Goal: Task Accomplishment & Management: Use online tool/utility

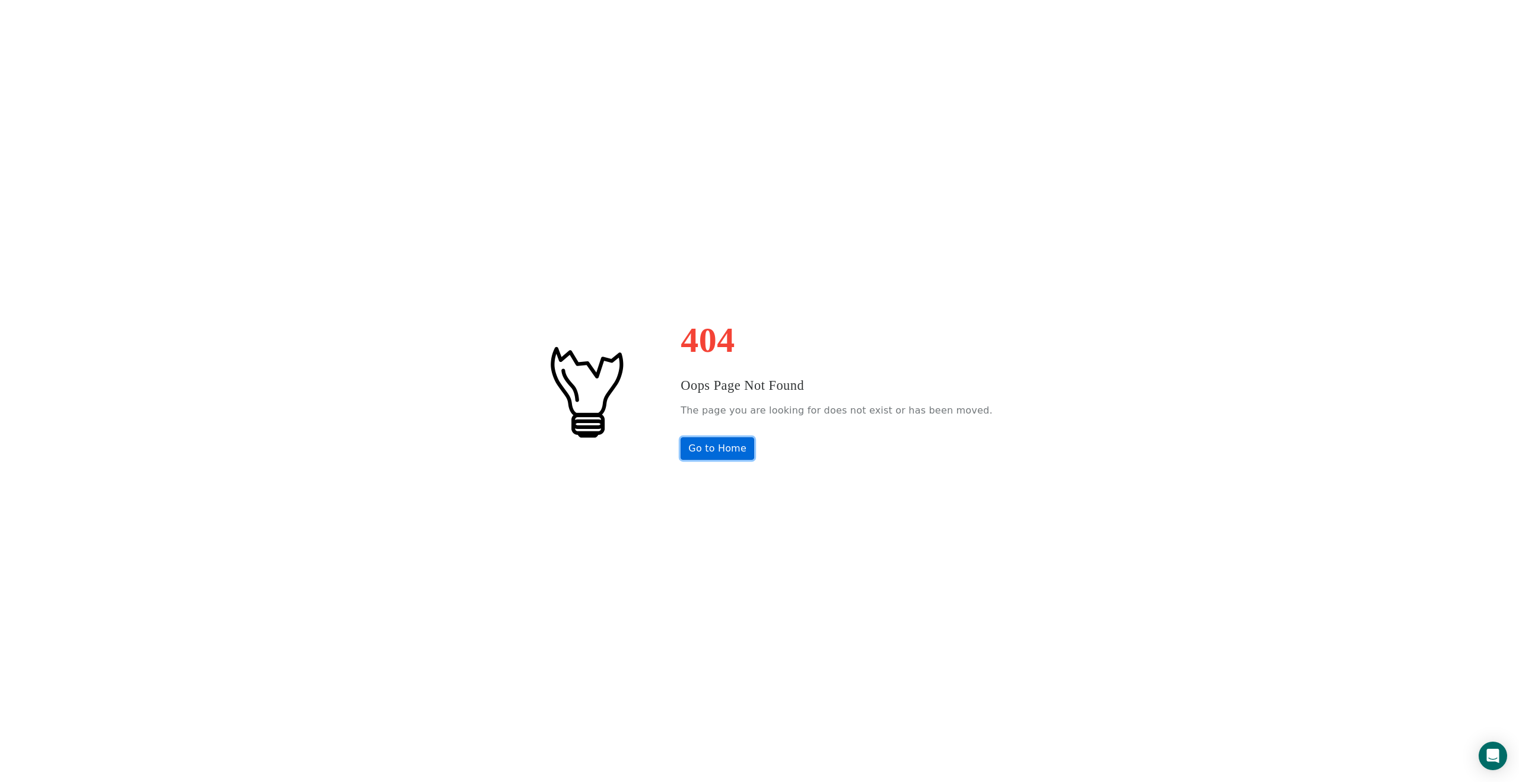
click at [738, 455] on link "Go to Home" at bounding box center [718, 448] width 74 height 23
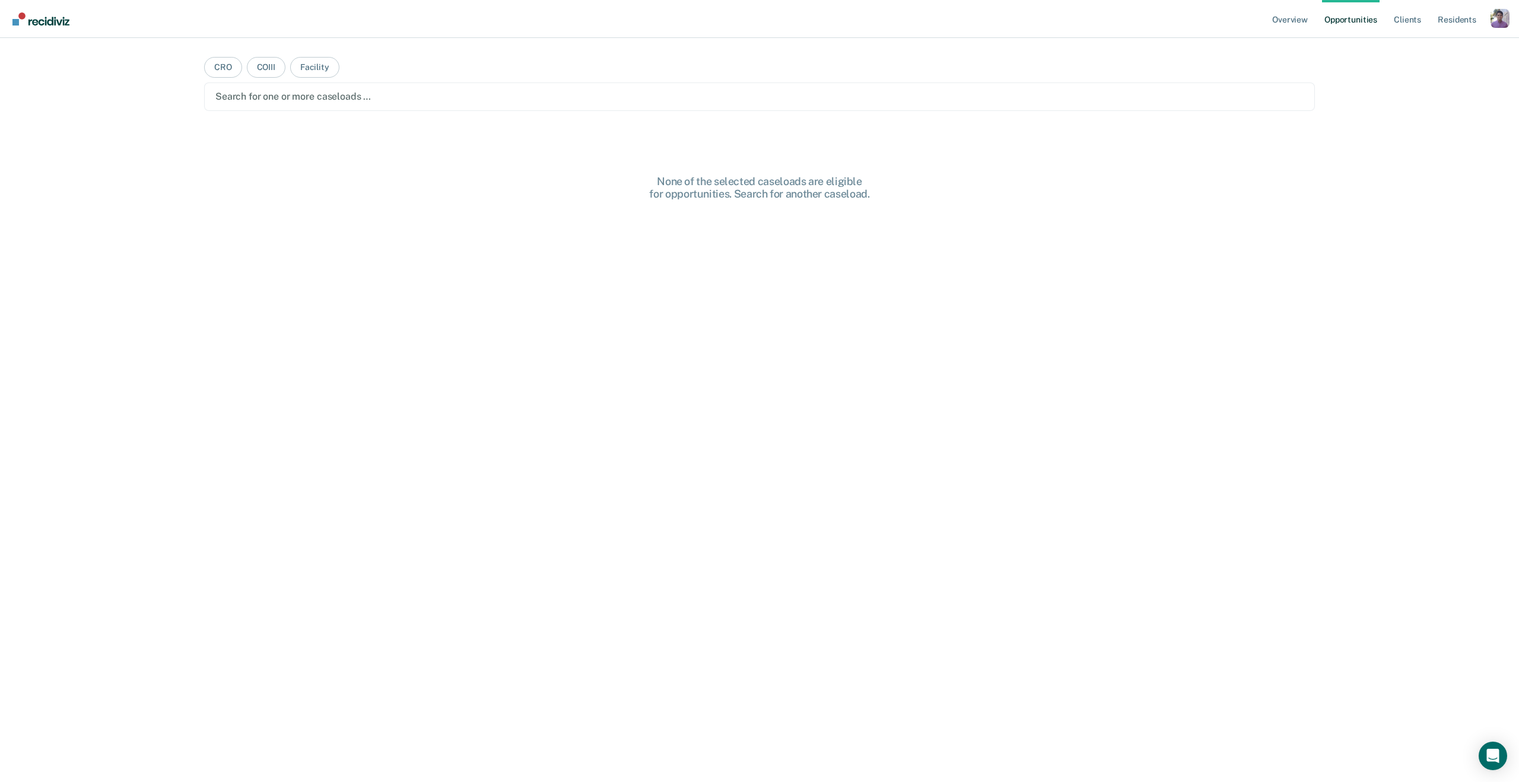
click at [1505, 4] on div "Overview Opportunities Client s Resident s Profile How it works Log Out" at bounding box center [1390, 19] width 240 height 38
click at [1505, 17] on div "Profile dropdown button" at bounding box center [1500, 18] width 19 height 19
click at [1399, 43] on div "Profile How it works Log Out" at bounding box center [1452, 63] width 115 height 58
click at [1411, 49] on link "Profile" at bounding box center [1453, 48] width 96 height 10
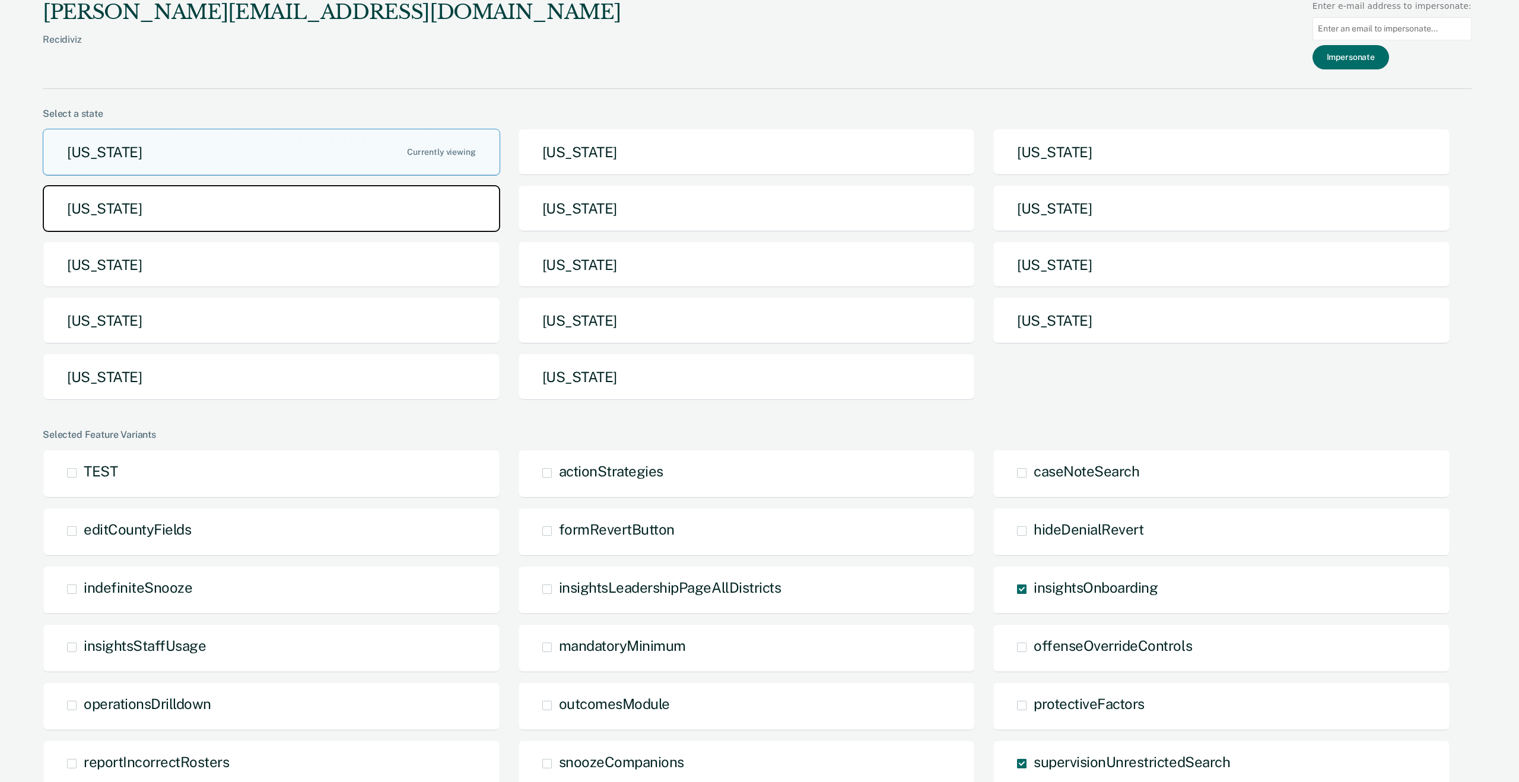
click at [332, 218] on button "[US_STATE]" at bounding box center [272, 208] width 458 height 47
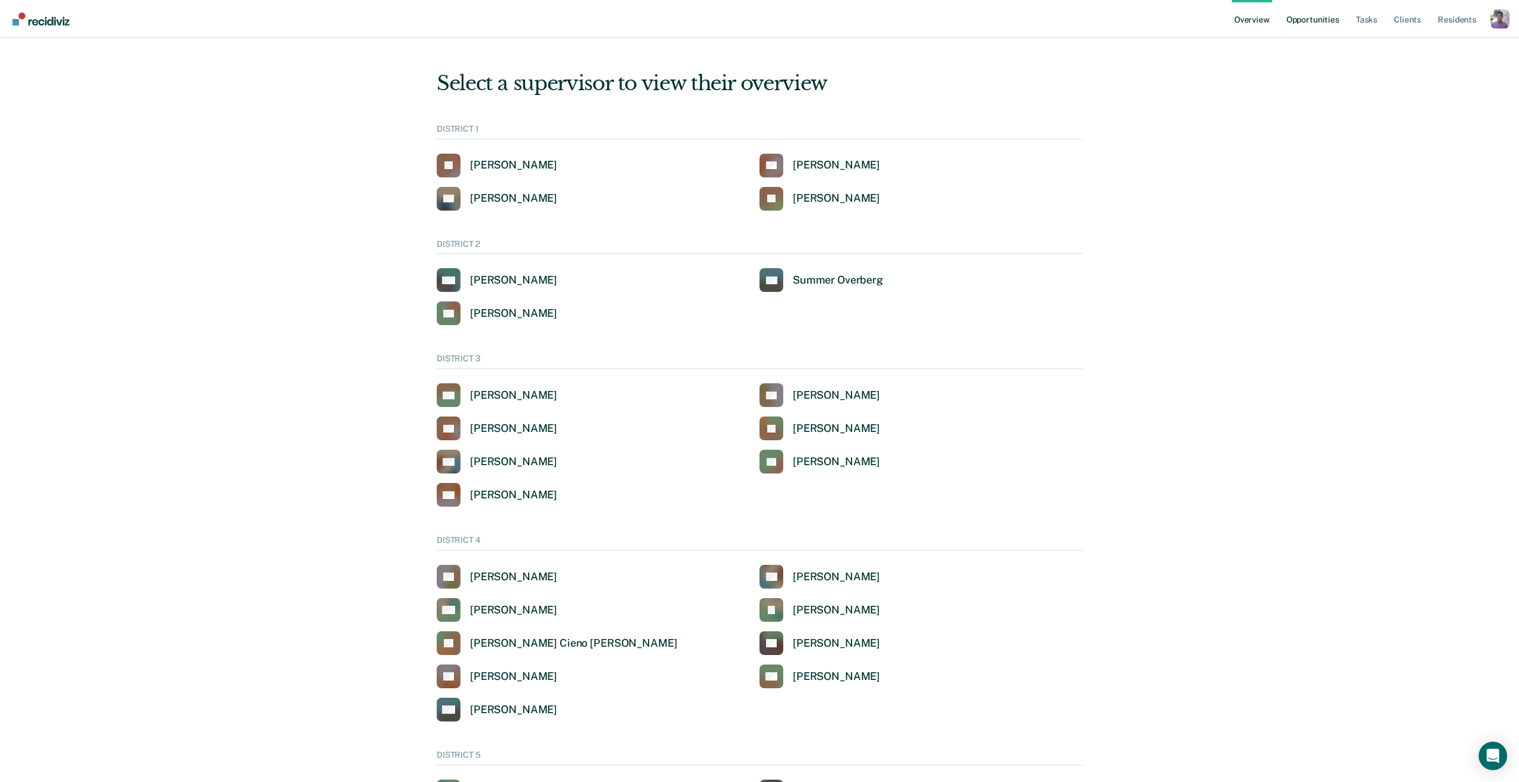
click at [1306, 18] on link "Opportunities" at bounding box center [1313, 19] width 58 height 38
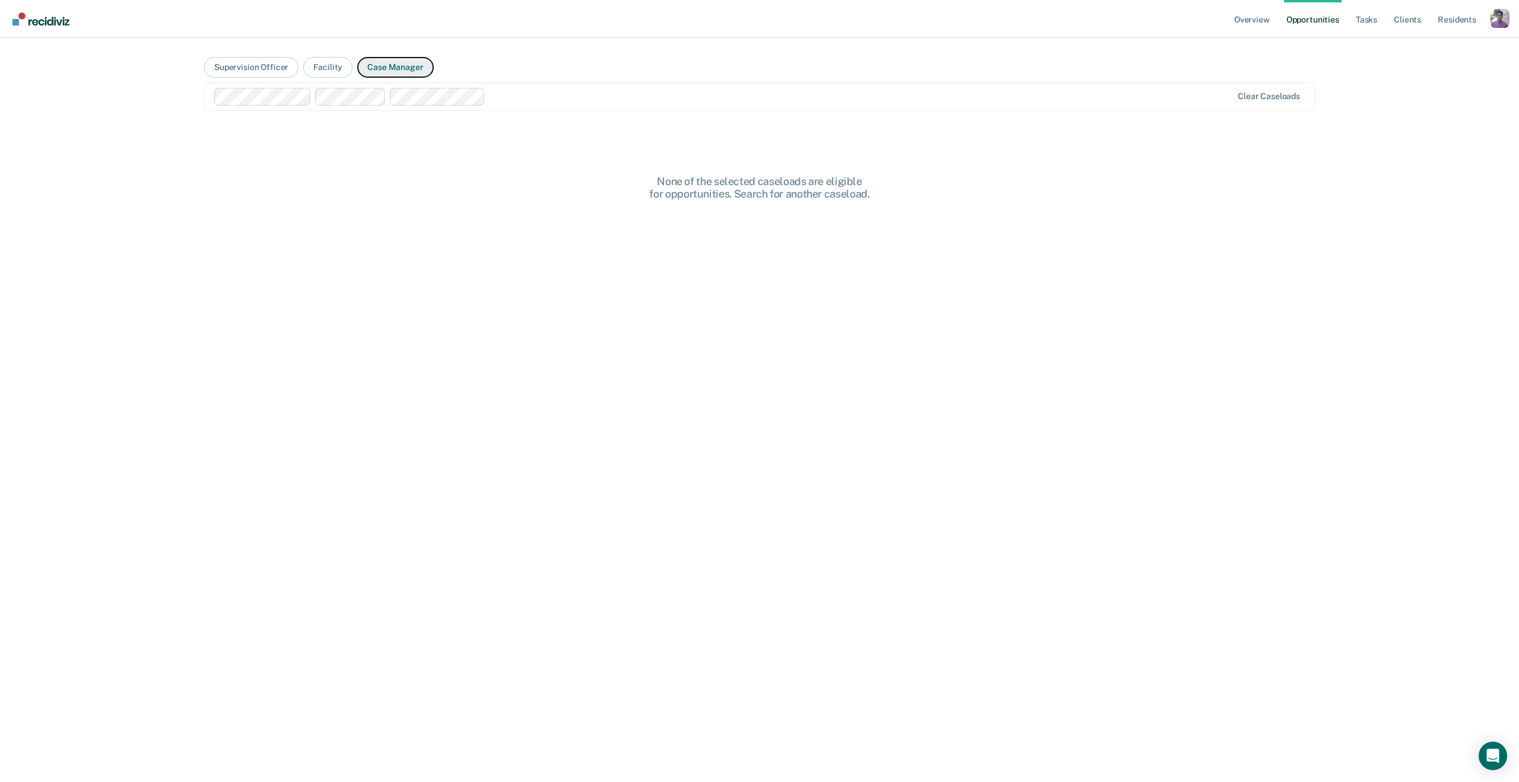
click at [395, 65] on button "Case Manager" at bounding box center [395, 67] width 76 height 21
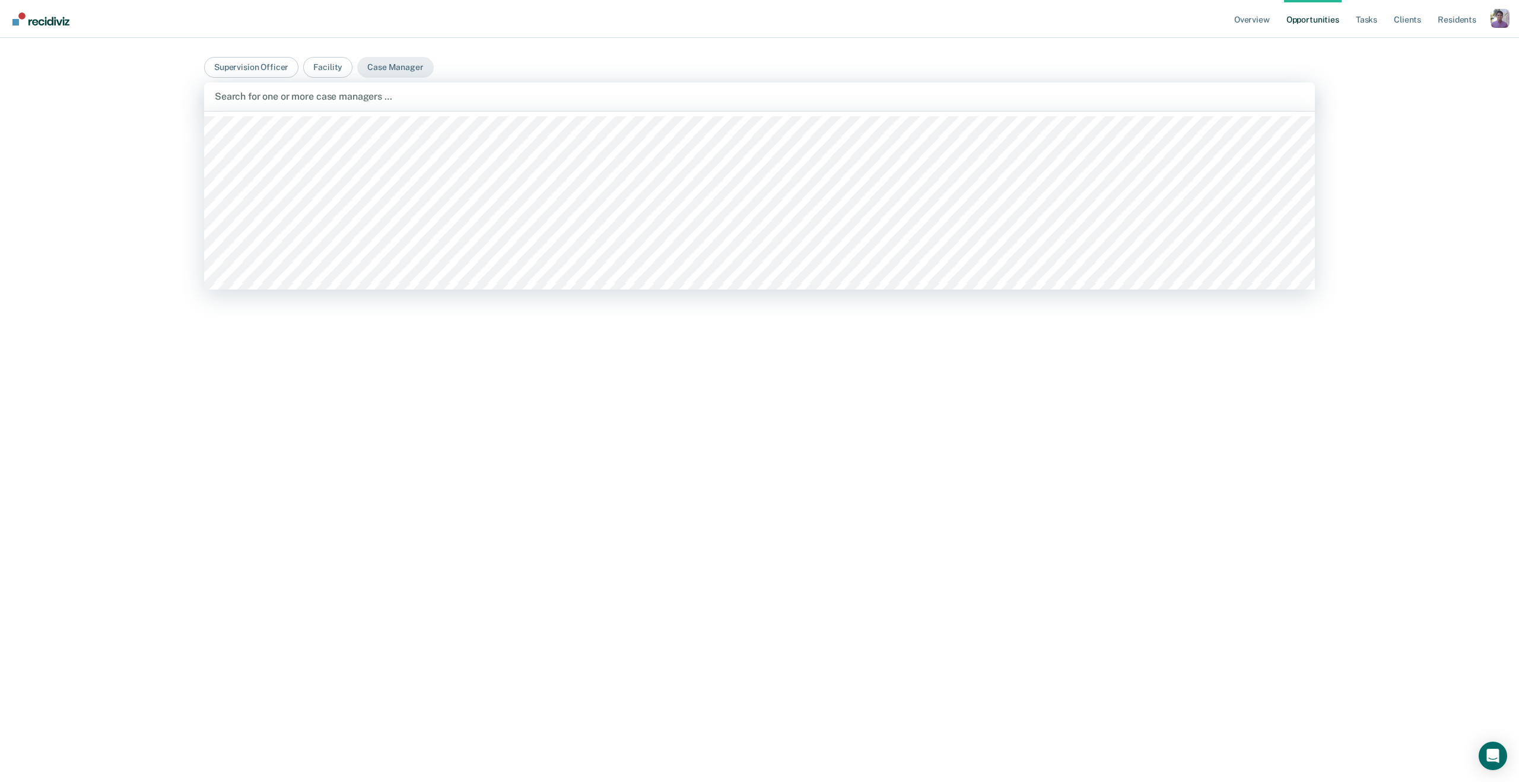
click at [409, 96] on div at bounding box center [759, 97] width 1089 height 14
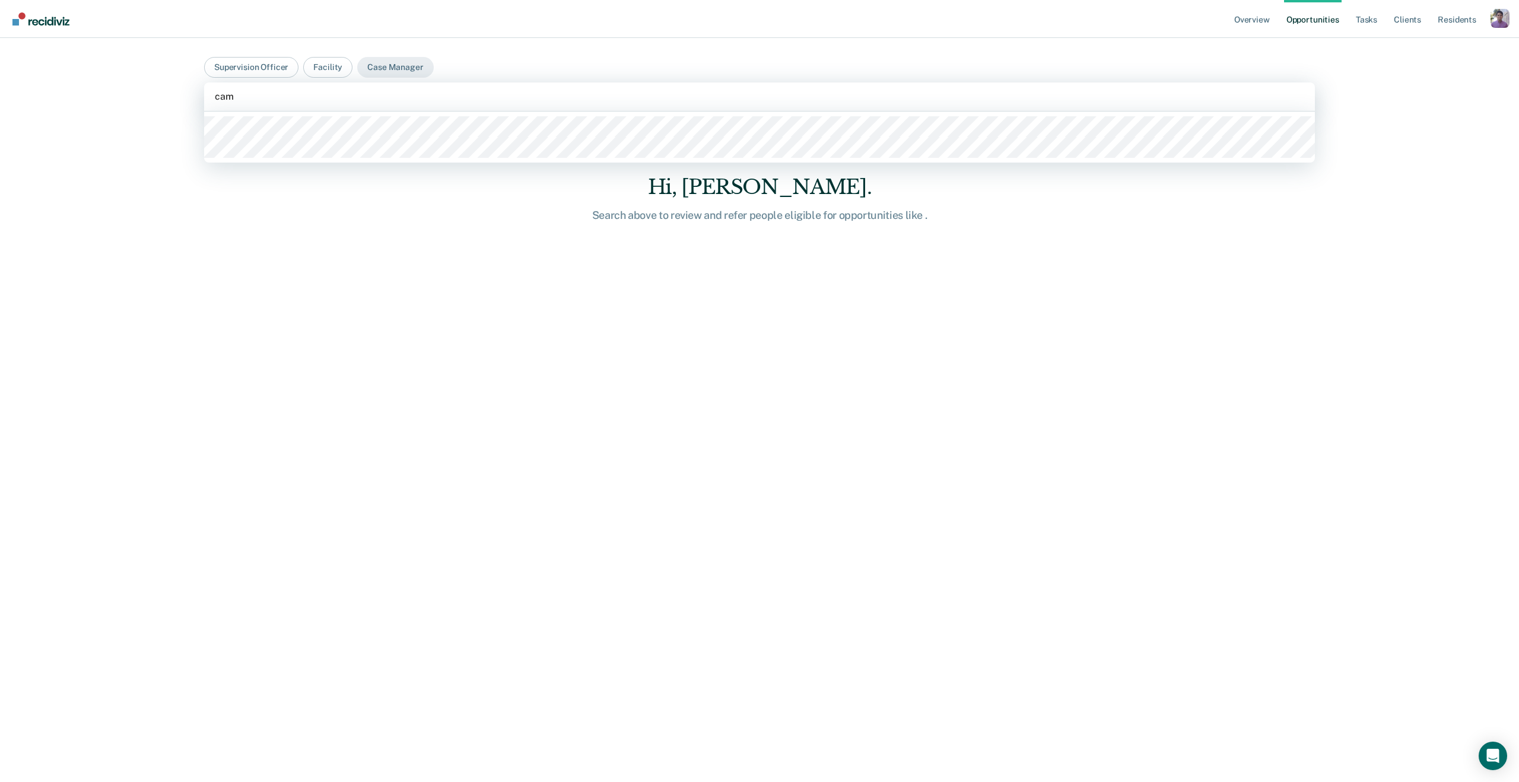
type input "camp"
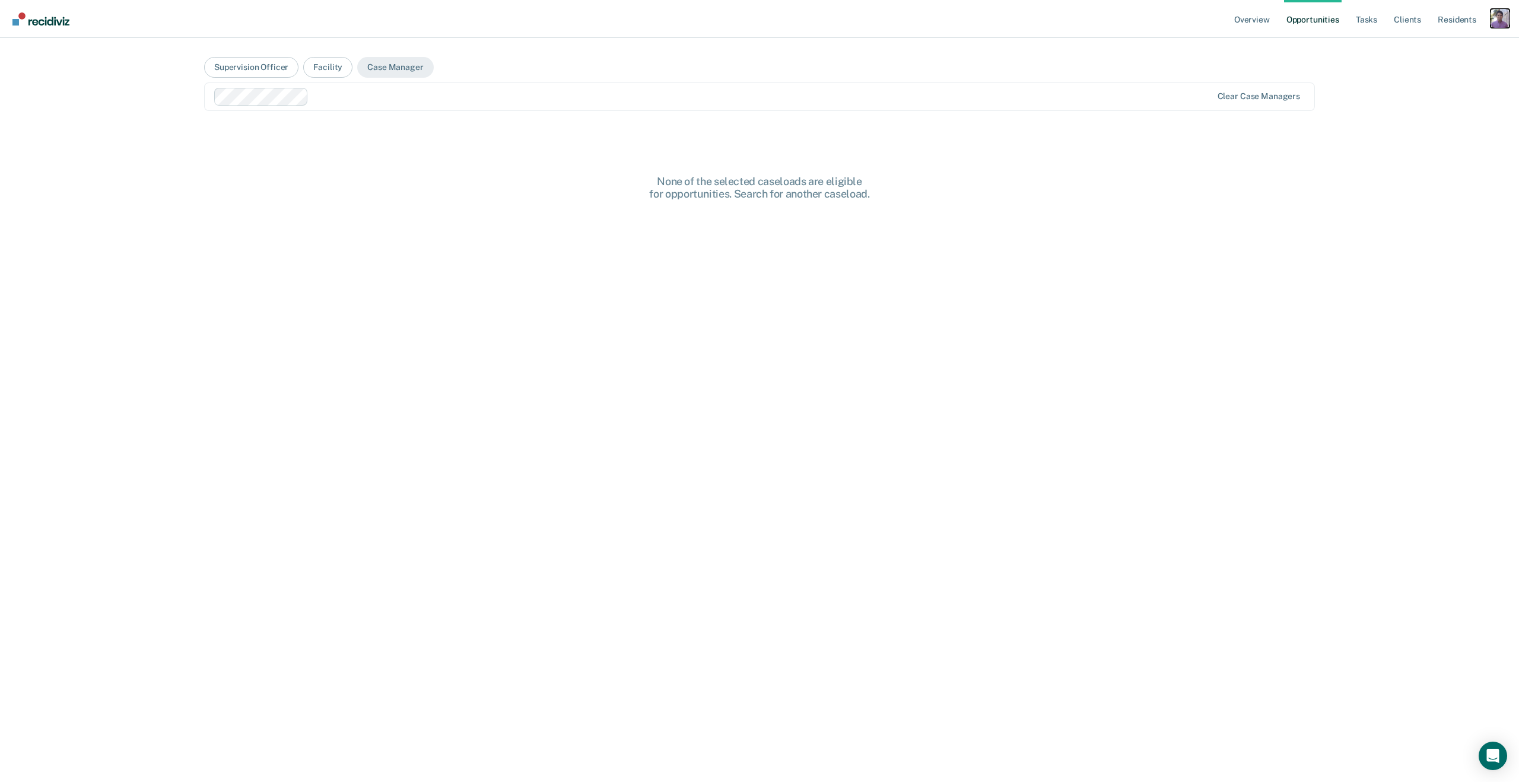
click at [1499, 18] on div "Profile dropdown button" at bounding box center [1500, 18] width 19 height 19
click at [1492, 26] on div "Profile dropdown button" at bounding box center [1500, 18] width 19 height 19
click at [1448, 23] on link "Resident s" at bounding box center [1456, 19] width 43 height 38
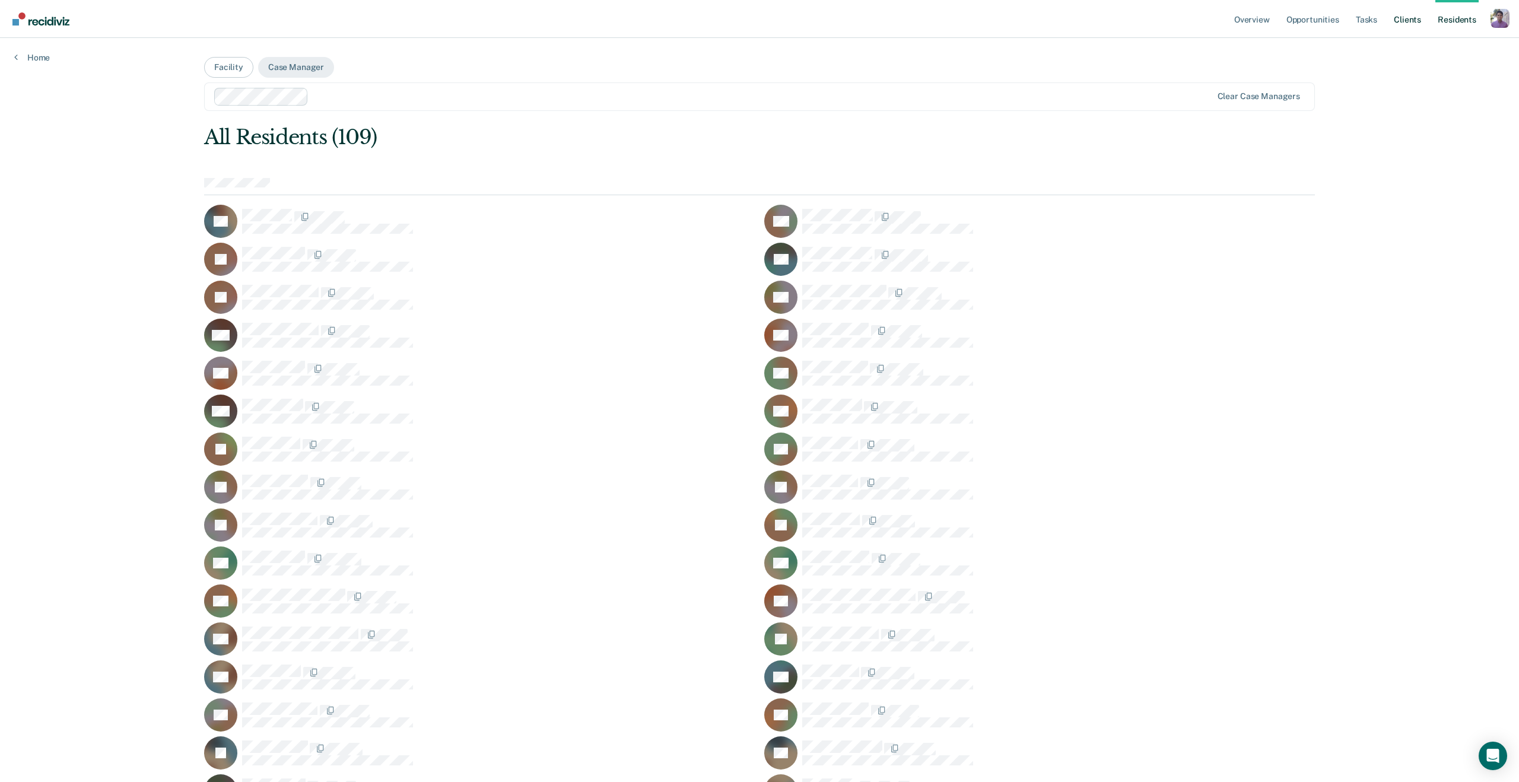
click at [1404, 15] on link "Client s" at bounding box center [1408, 19] width 32 height 38
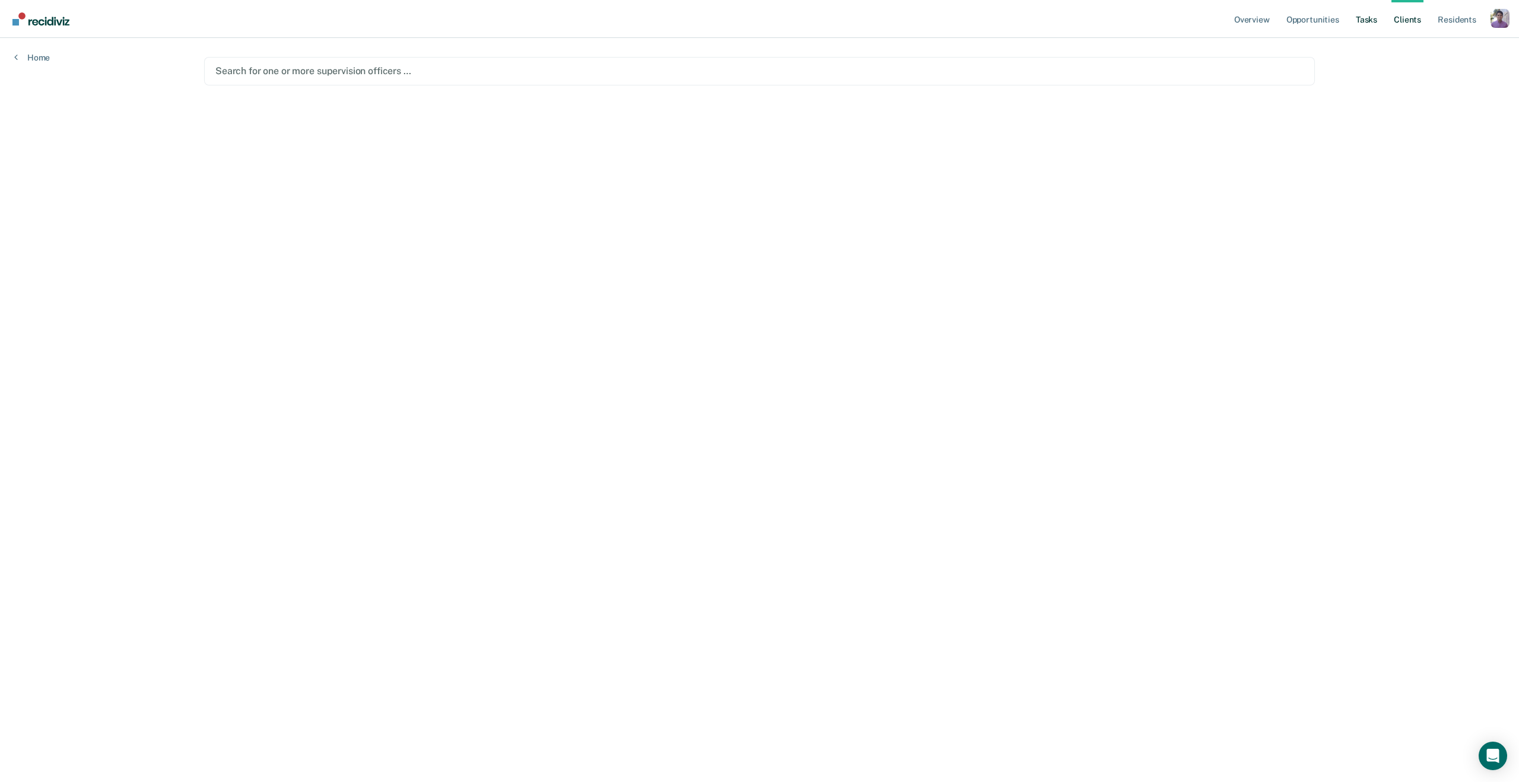
click at [1356, 9] on link "Tasks" at bounding box center [1367, 19] width 26 height 38
click at [1323, 18] on link "Opportunities" at bounding box center [1313, 19] width 58 height 38
click at [1237, 20] on link "Overview" at bounding box center [1252, 19] width 40 height 38
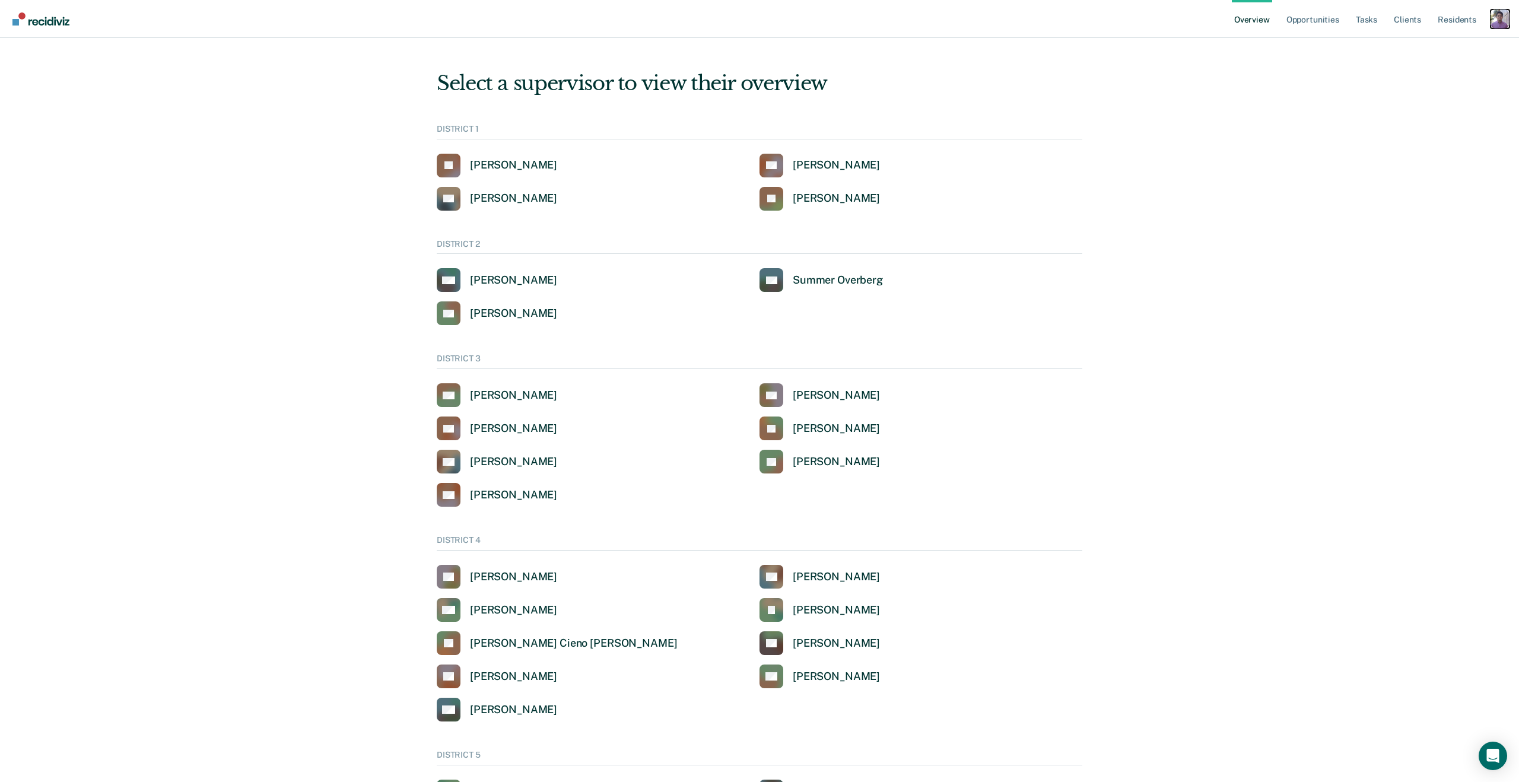
click at [1506, 14] on div "Profile dropdown button" at bounding box center [1500, 18] width 19 height 19
click at [1413, 44] on link "Profile" at bounding box center [1449, 48] width 101 height 10
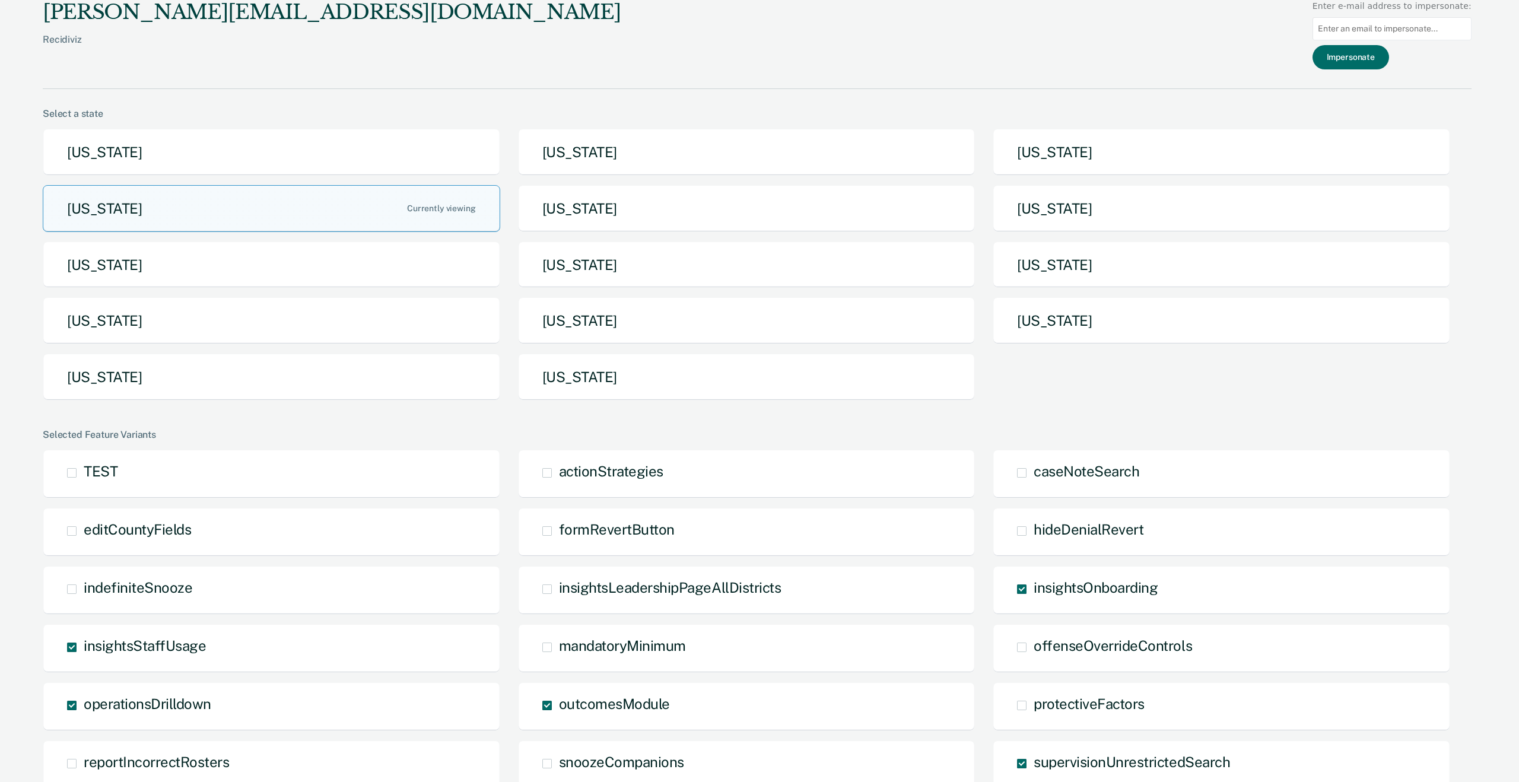
click at [1415, 26] on input at bounding box center [1392, 28] width 159 height 23
type input "bre"
type input "b"
click at [1364, 29] on input at bounding box center [1392, 28] width 159 height 23
paste input "[EMAIL_ADDRESS][DOMAIN_NAME][US_STATE]"
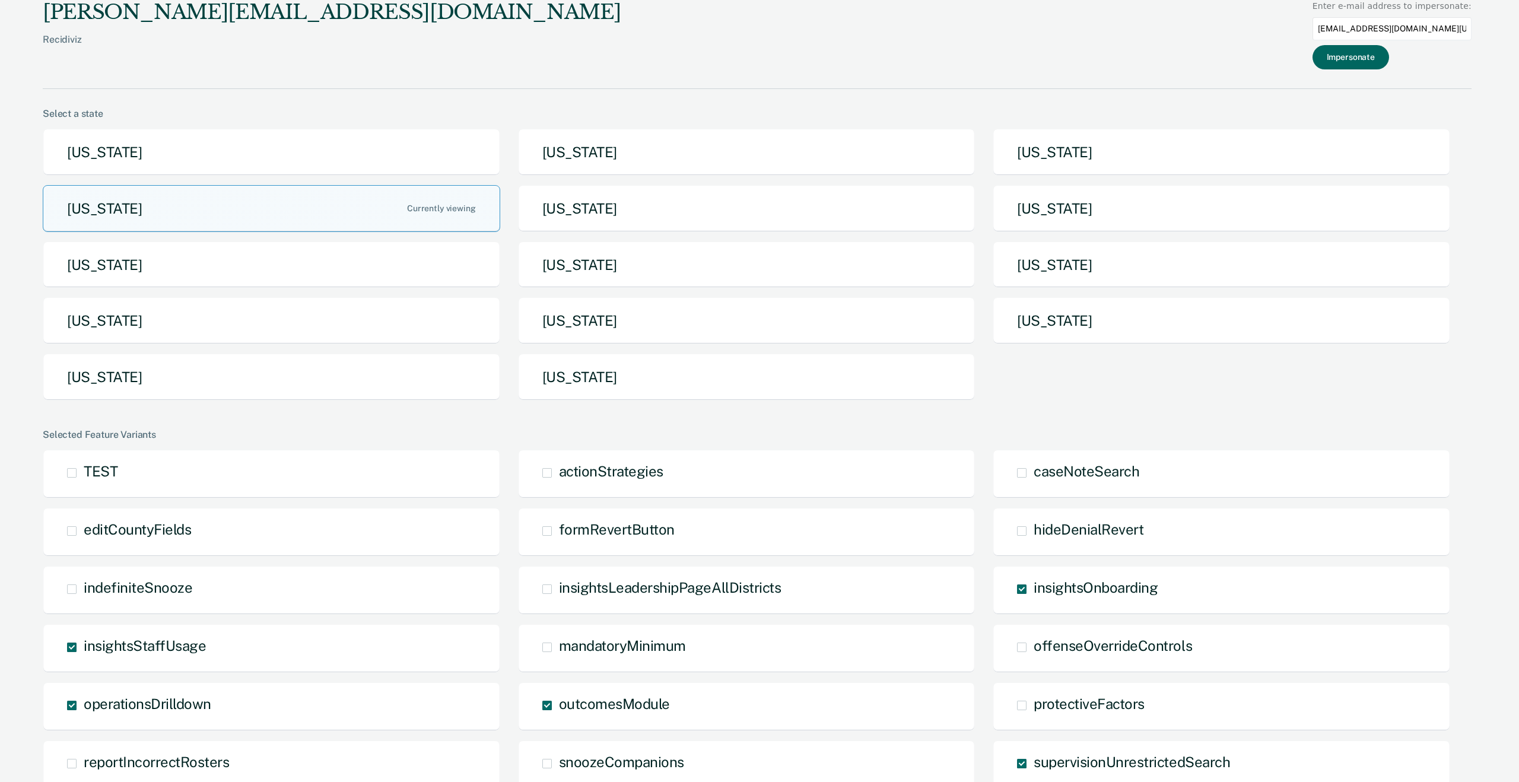
type input "[EMAIL_ADDRESS][DOMAIN_NAME][US_STATE]"
click at [1350, 55] on button "Impersonate" at bounding box center [1351, 57] width 77 height 24
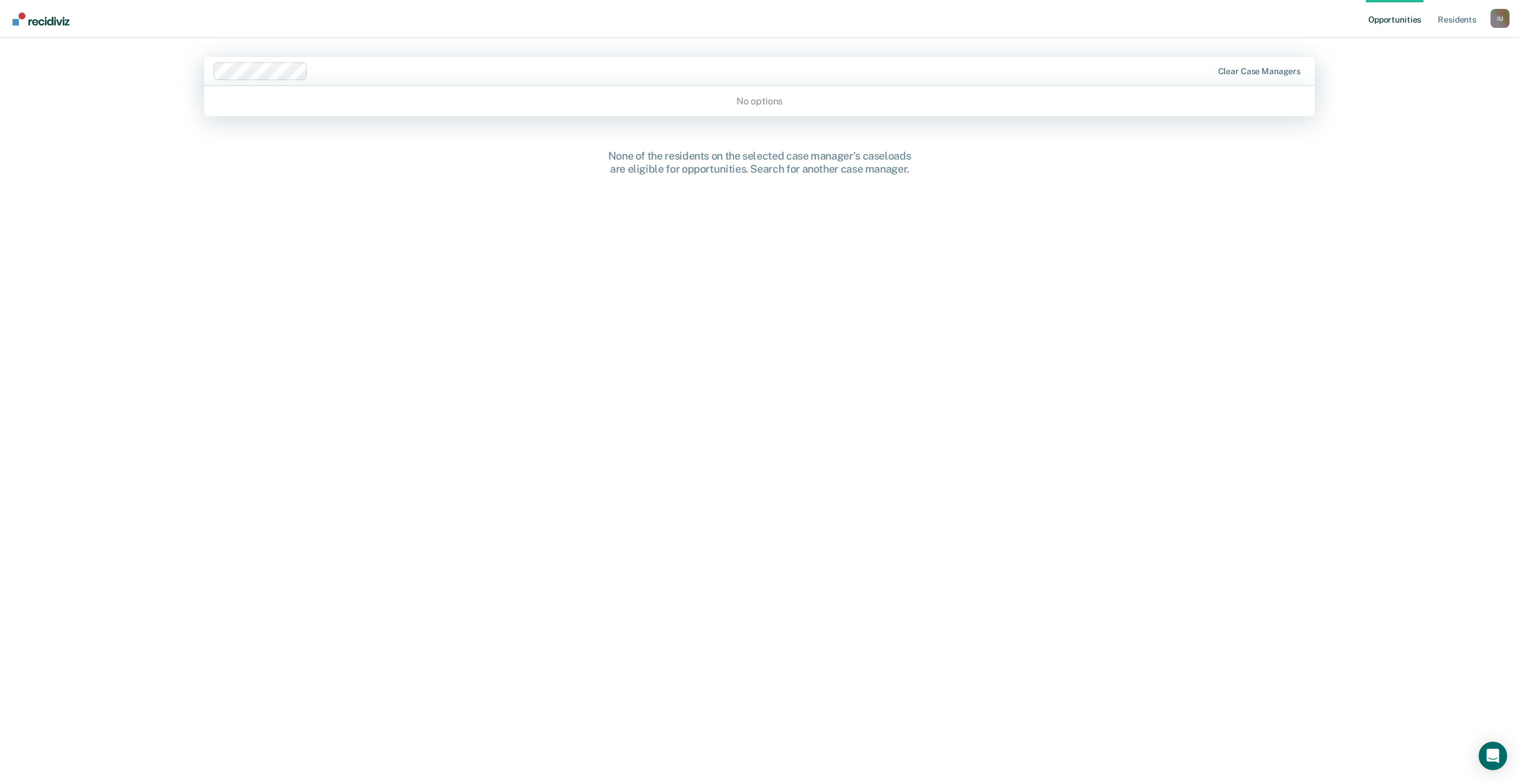
click at [1046, 73] on div at bounding box center [762, 71] width 899 height 14
click at [1495, 14] on div "I U" at bounding box center [1500, 18] width 19 height 19
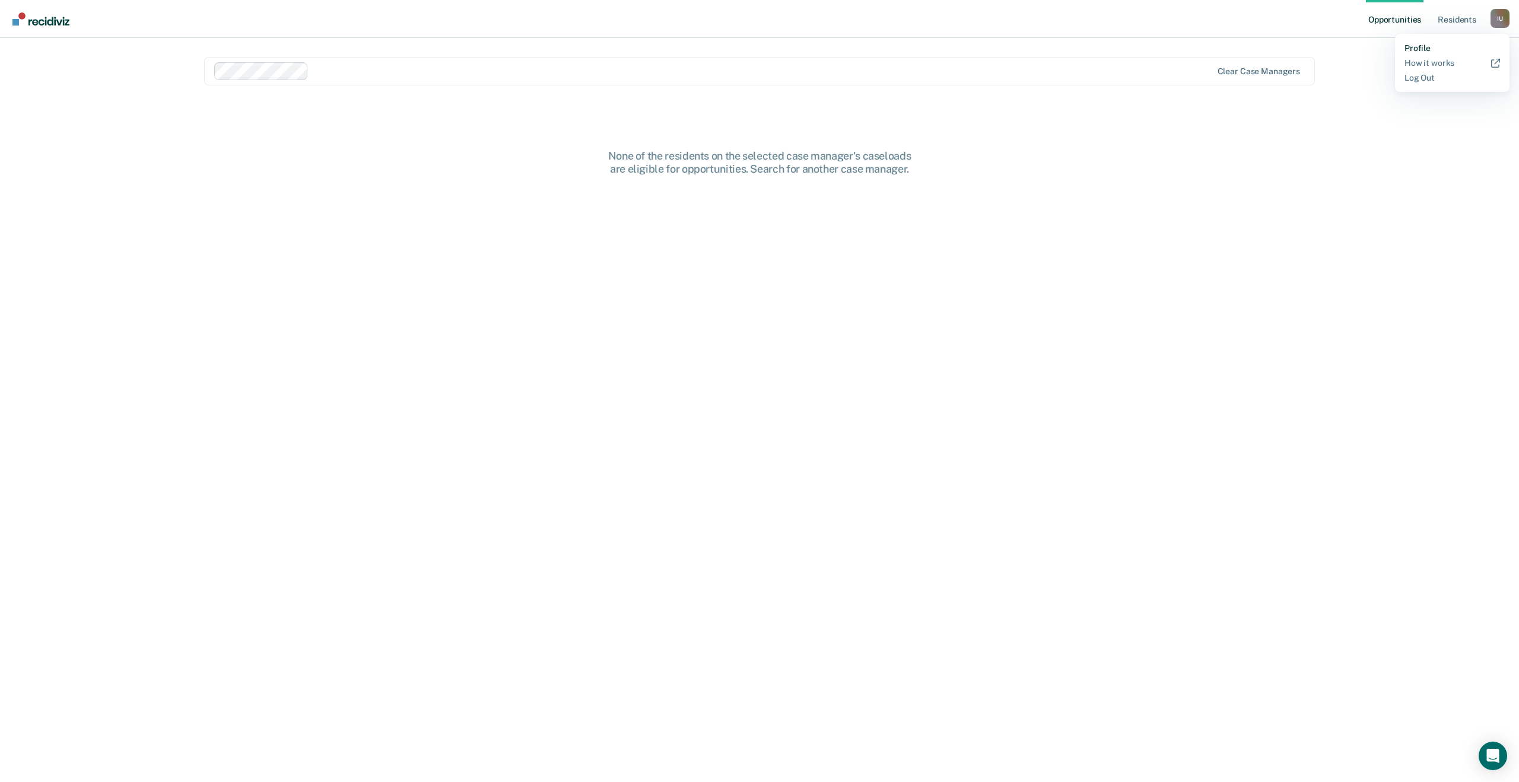
click at [1434, 45] on link "Profile" at bounding box center [1453, 48] width 96 height 10
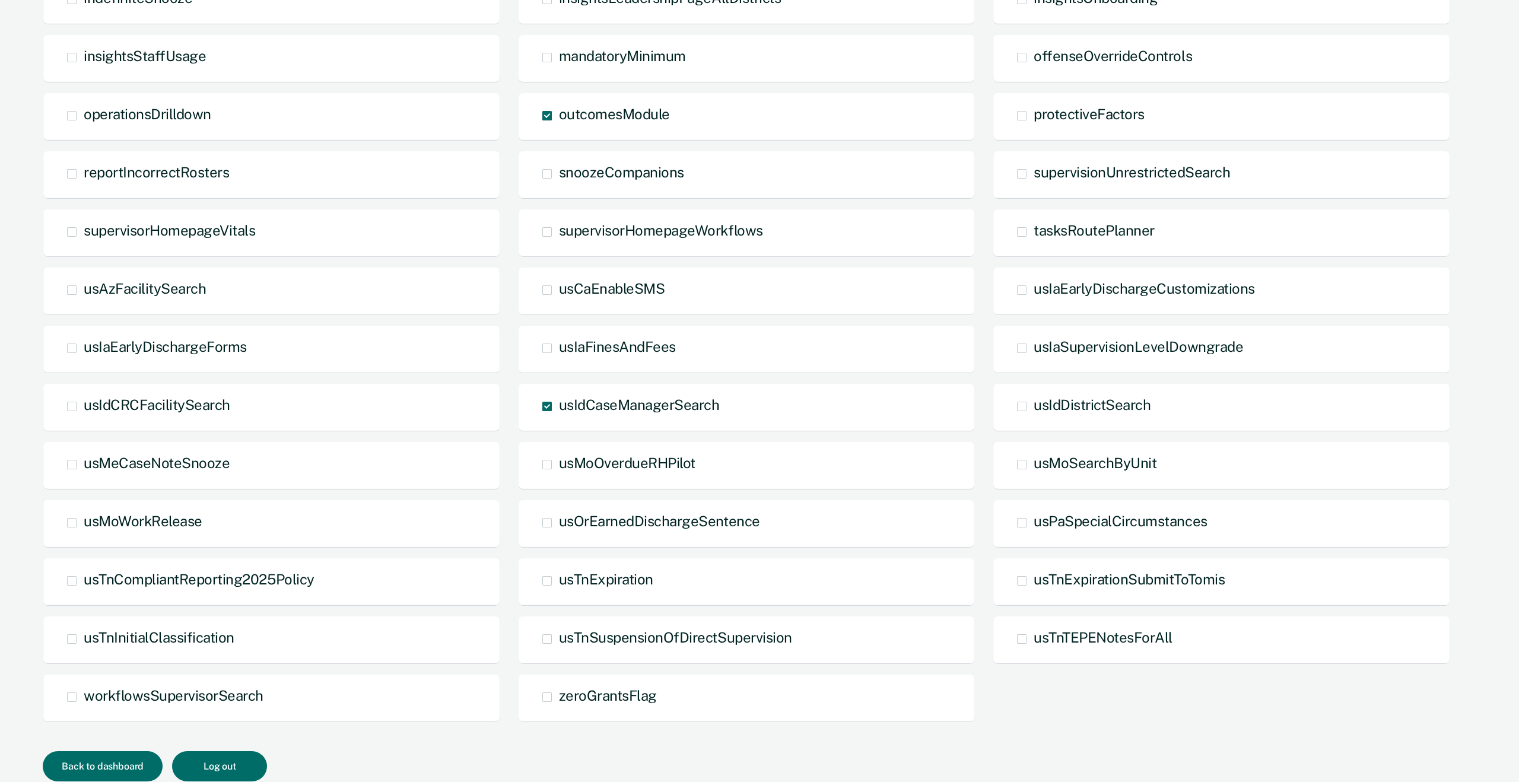
scroll to position [271, 0]
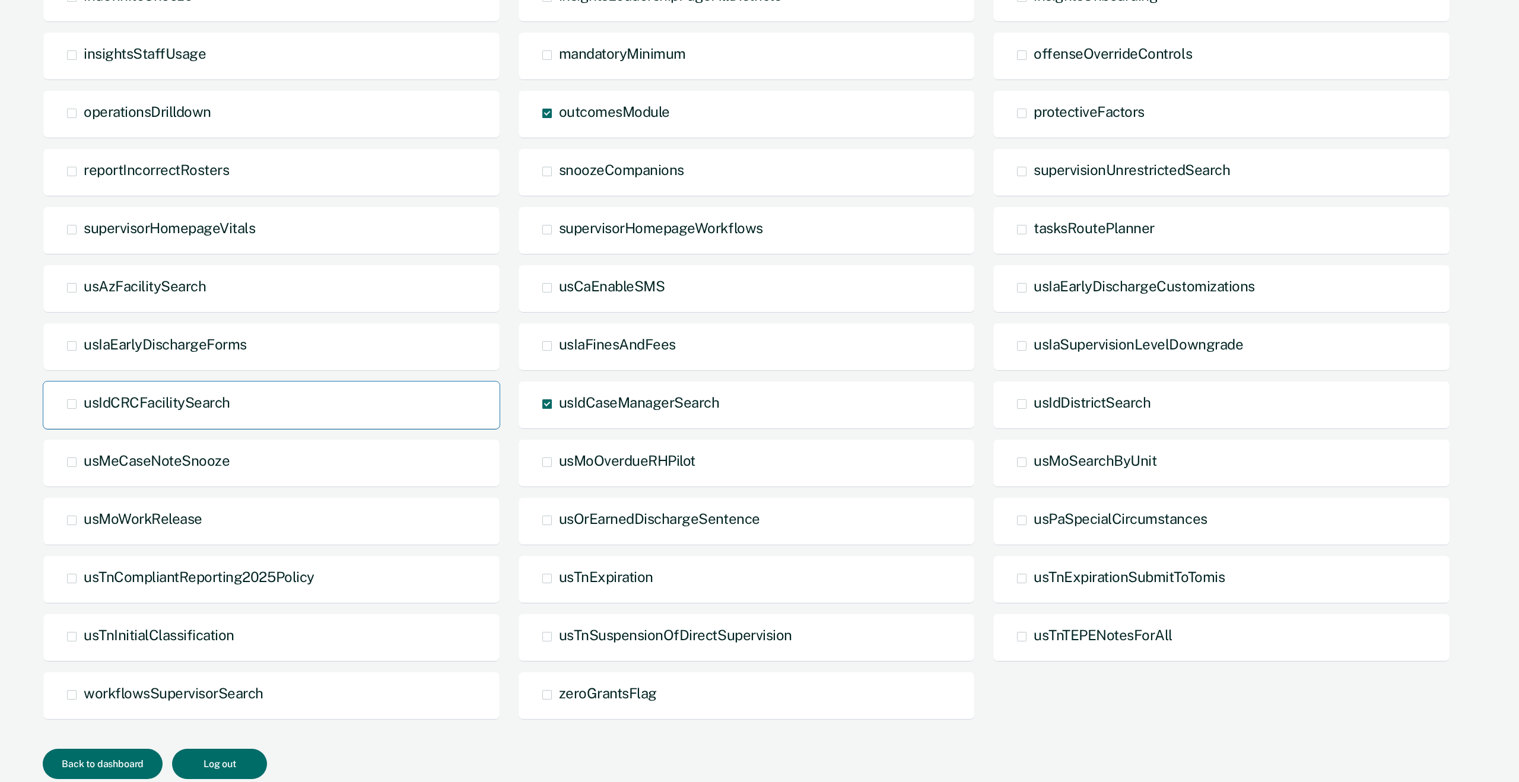
click at [90, 403] on span "usIdCRCFacilitySearch" at bounding box center [157, 402] width 147 height 17
click at [84, 413] on input "usIdCRCFacilitySearch" at bounding box center [84, 413] width 0 height 0
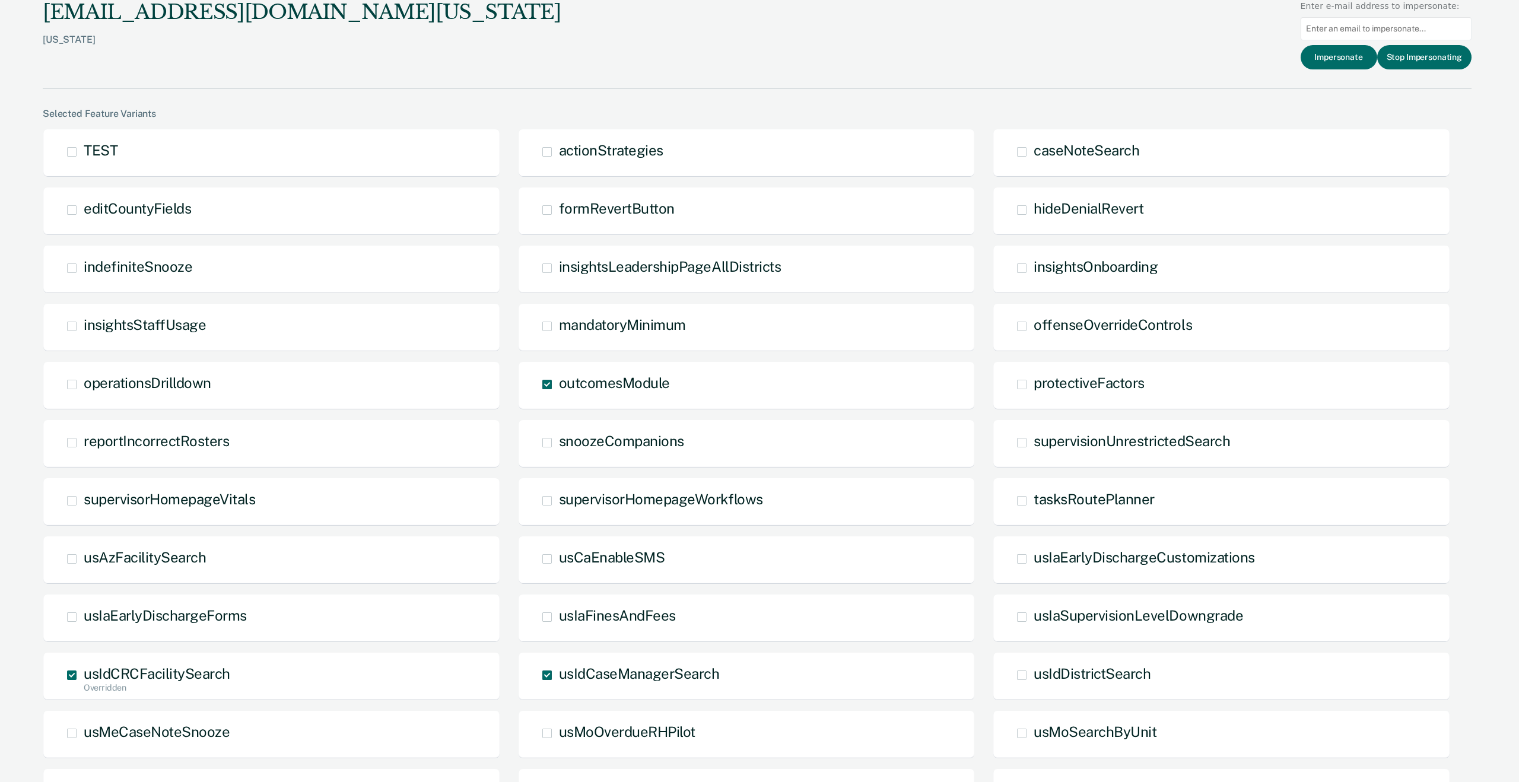
scroll to position [316, 0]
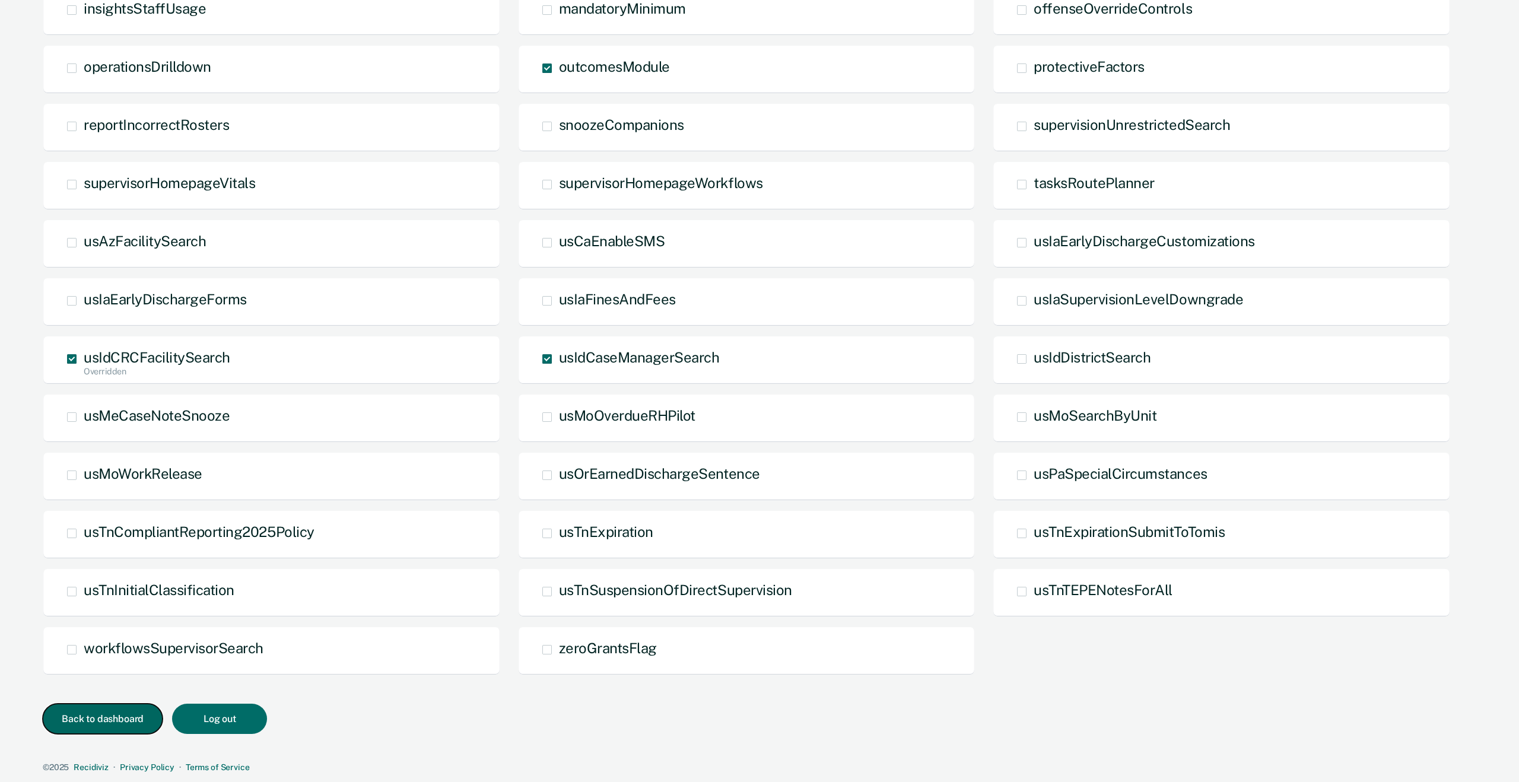
click at [99, 722] on button "Back to dashboard" at bounding box center [103, 719] width 120 height 30
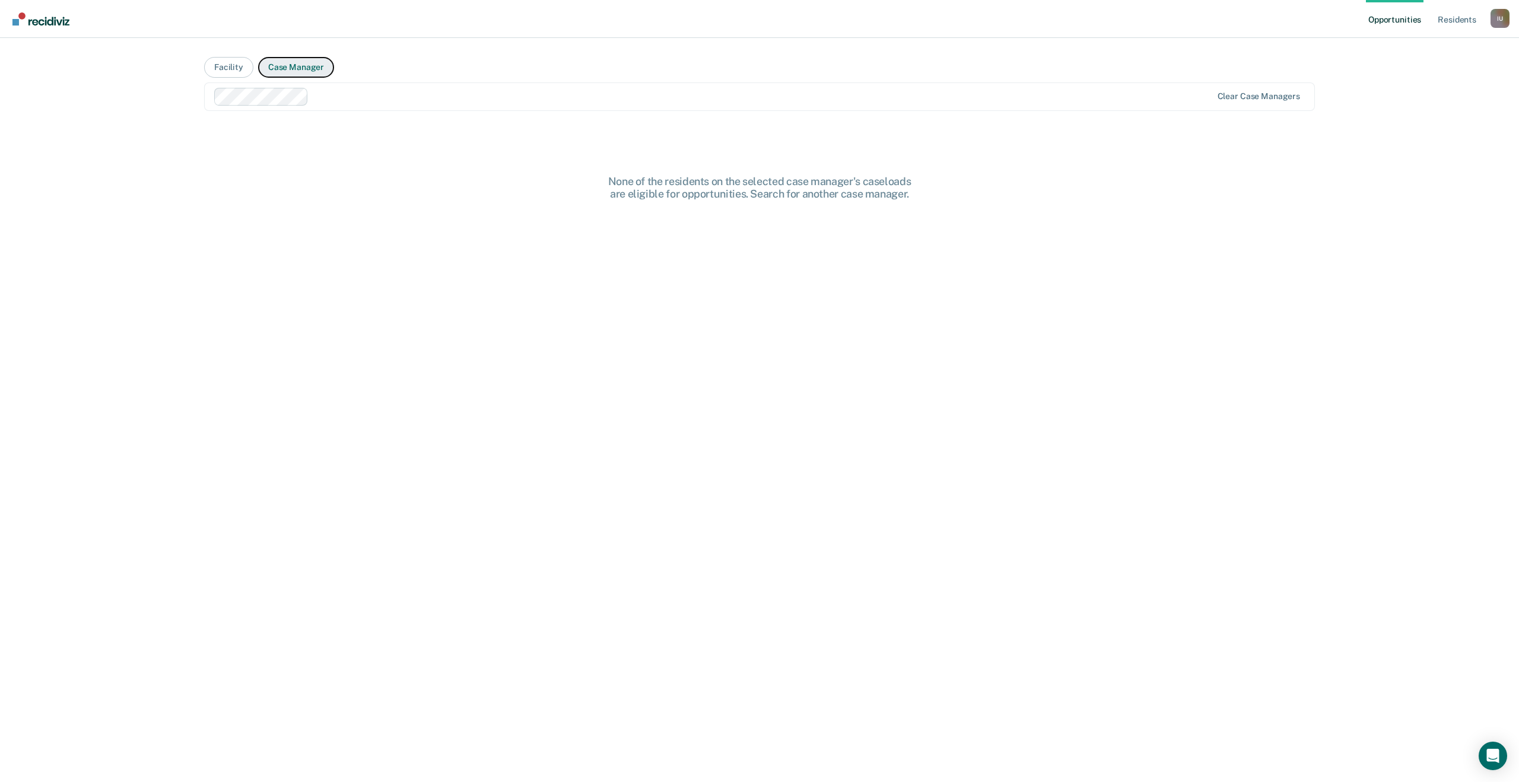
click at [279, 65] on button "Case Manager" at bounding box center [296, 67] width 76 height 21
click at [234, 69] on button "Facility" at bounding box center [228, 67] width 49 height 21
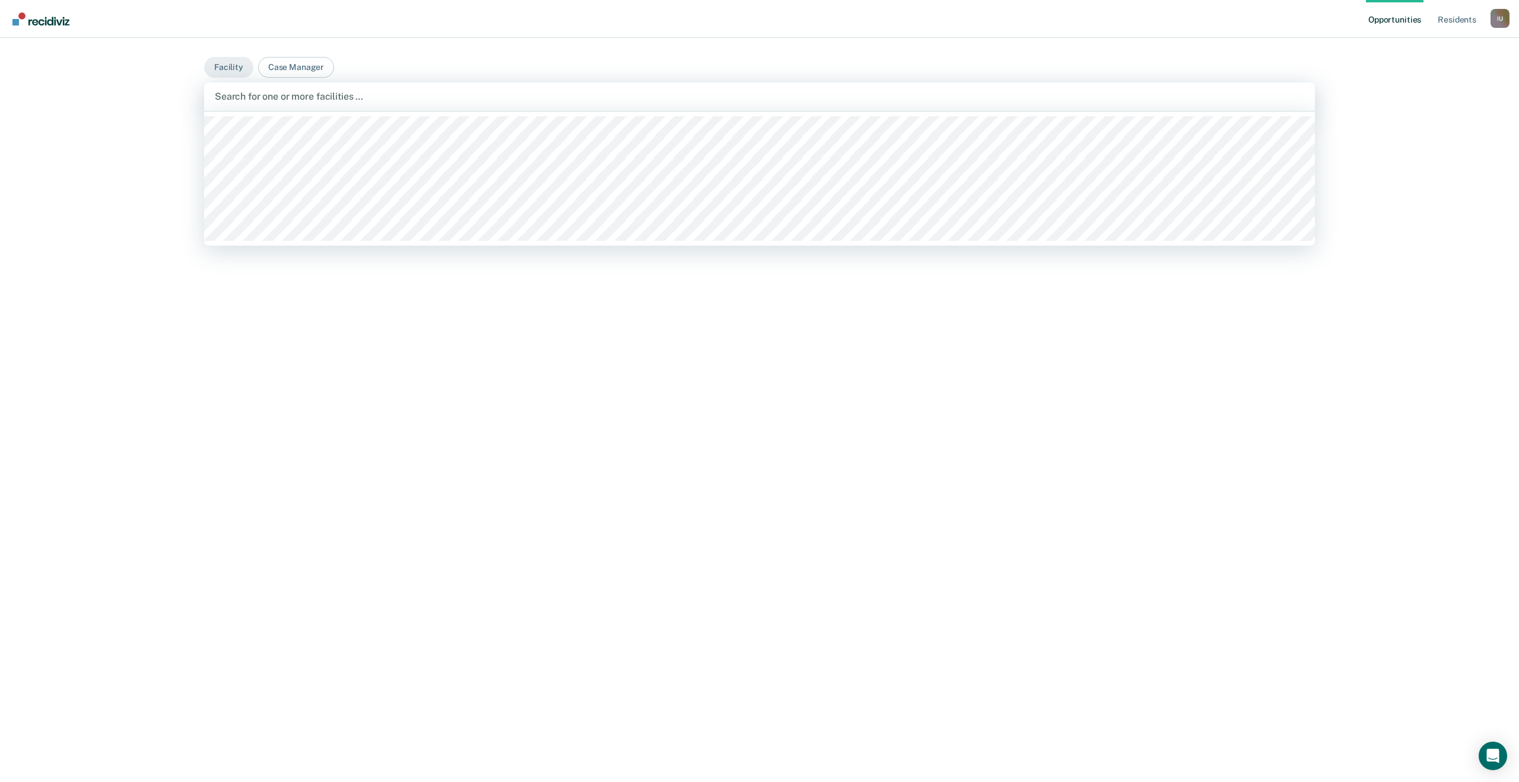
click at [287, 93] on div at bounding box center [759, 97] width 1089 height 14
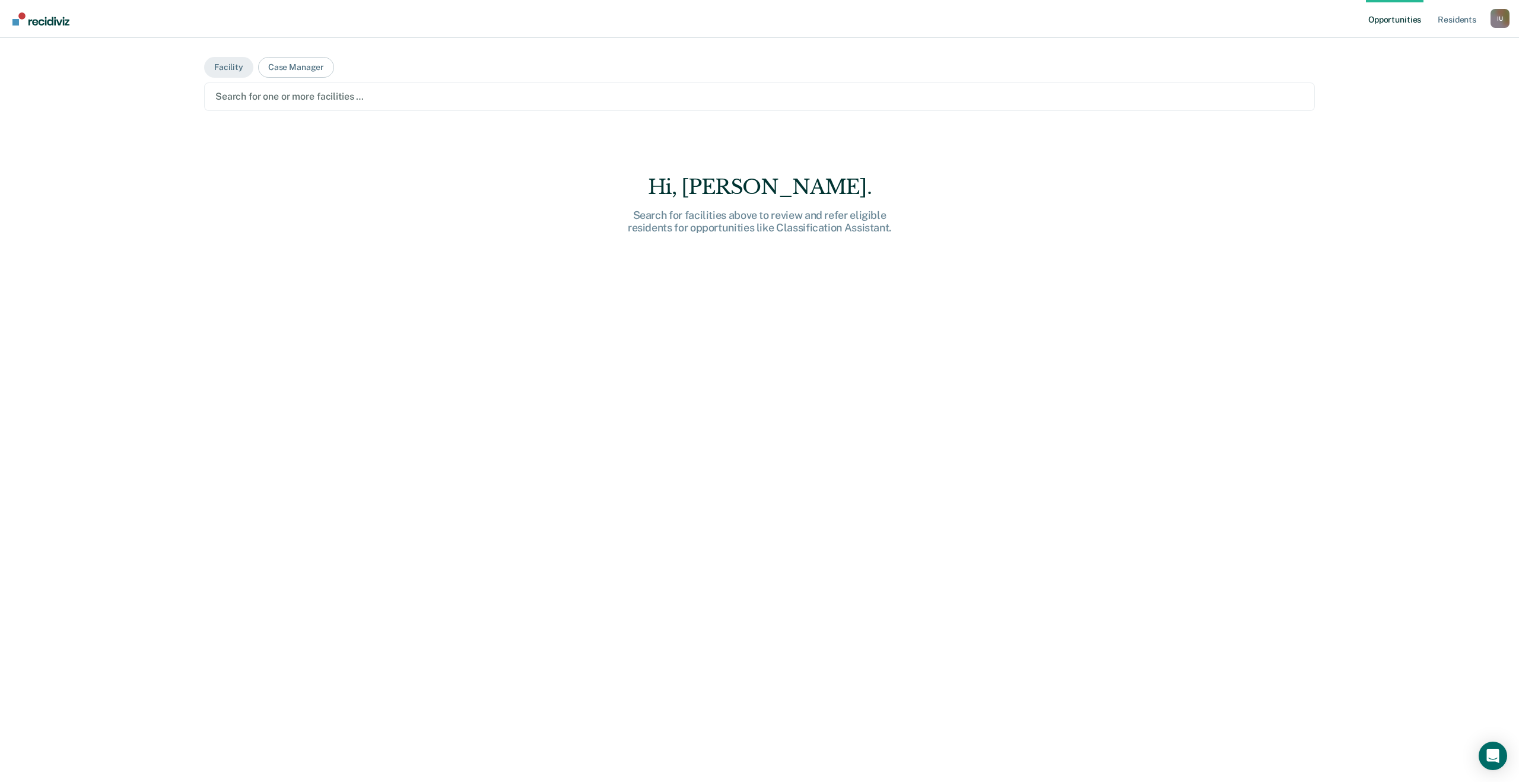
click at [291, 85] on div "Search for one or more facilities …" at bounding box center [759, 96] width 1111 height 28
click at [291, 70] on button "Case Manager" at bounding box center [296, 67] width 76 height 21
click at [281, 96] on div at bounding box center [759, 97] width 1088 height 14
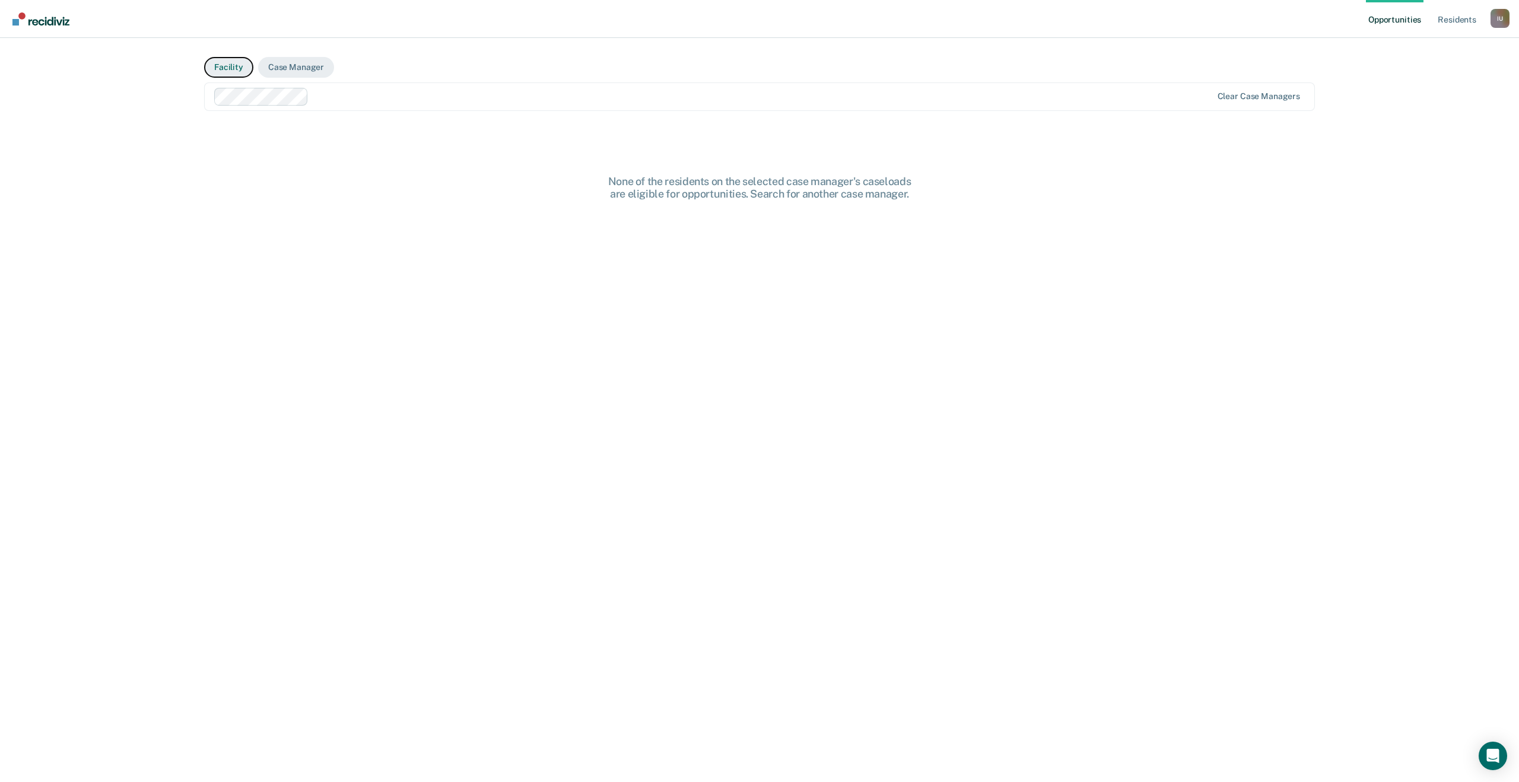
click at [233, 74] on button "Facility" at bounding box center [228, 67] width 49 height 21
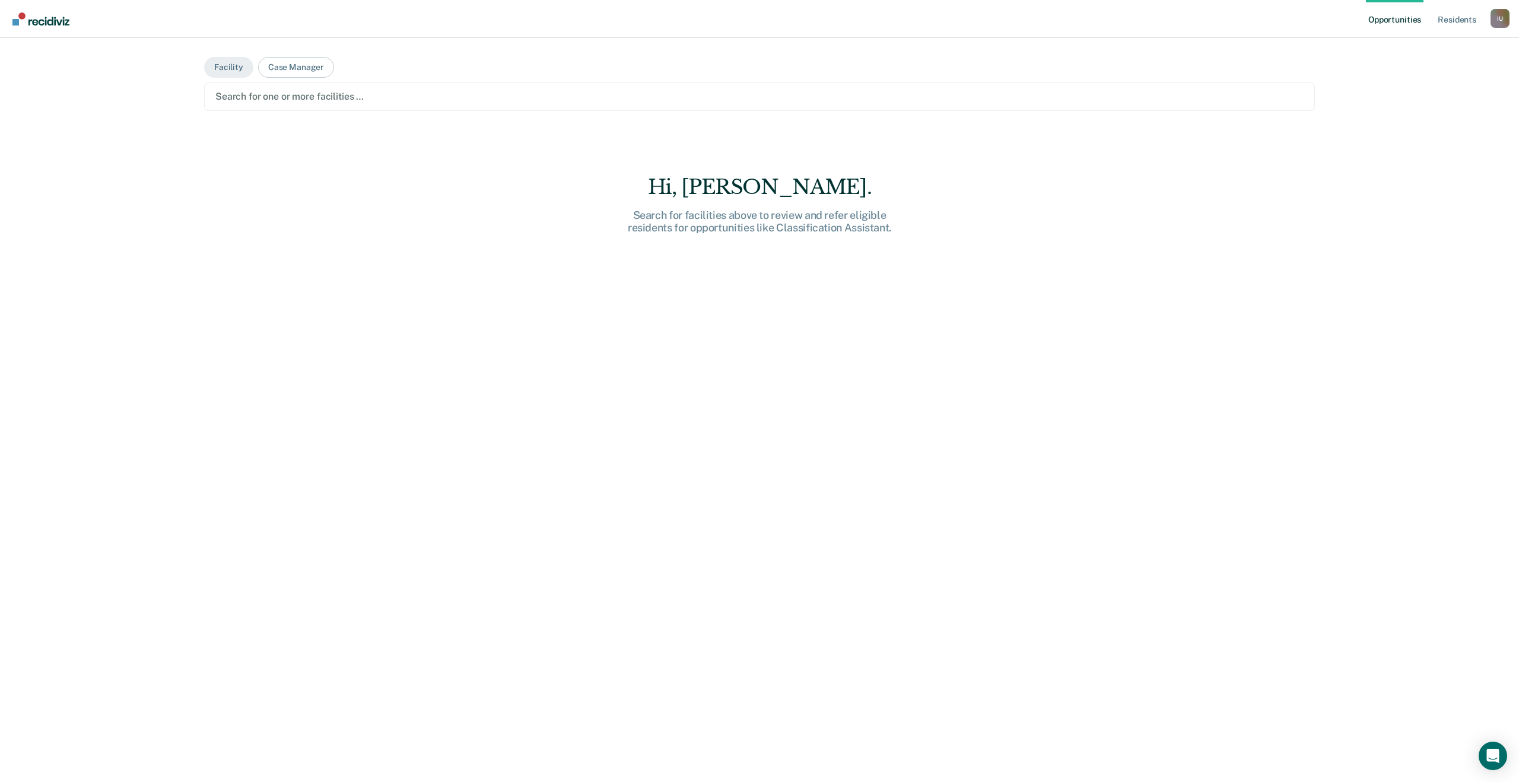
click at [259, 99] on div at bounding box center [759, 97] width 1088 height 14
click at [351, 109] on div "Clear facilities" at bounding box center [759, 96] width 1111 height 28
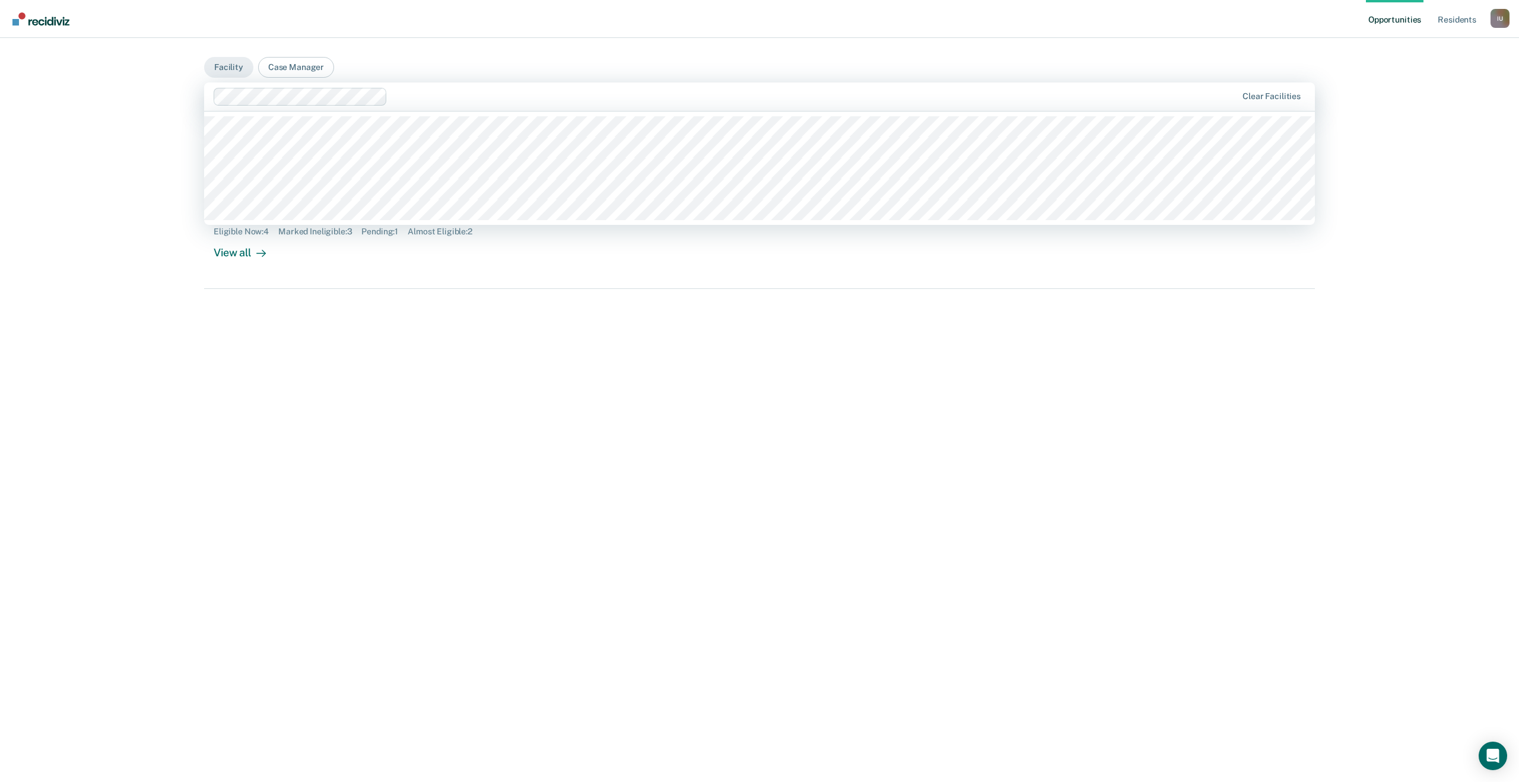
click at [525, 88] on div at bounding box center [726, 97] width 1024 height 18
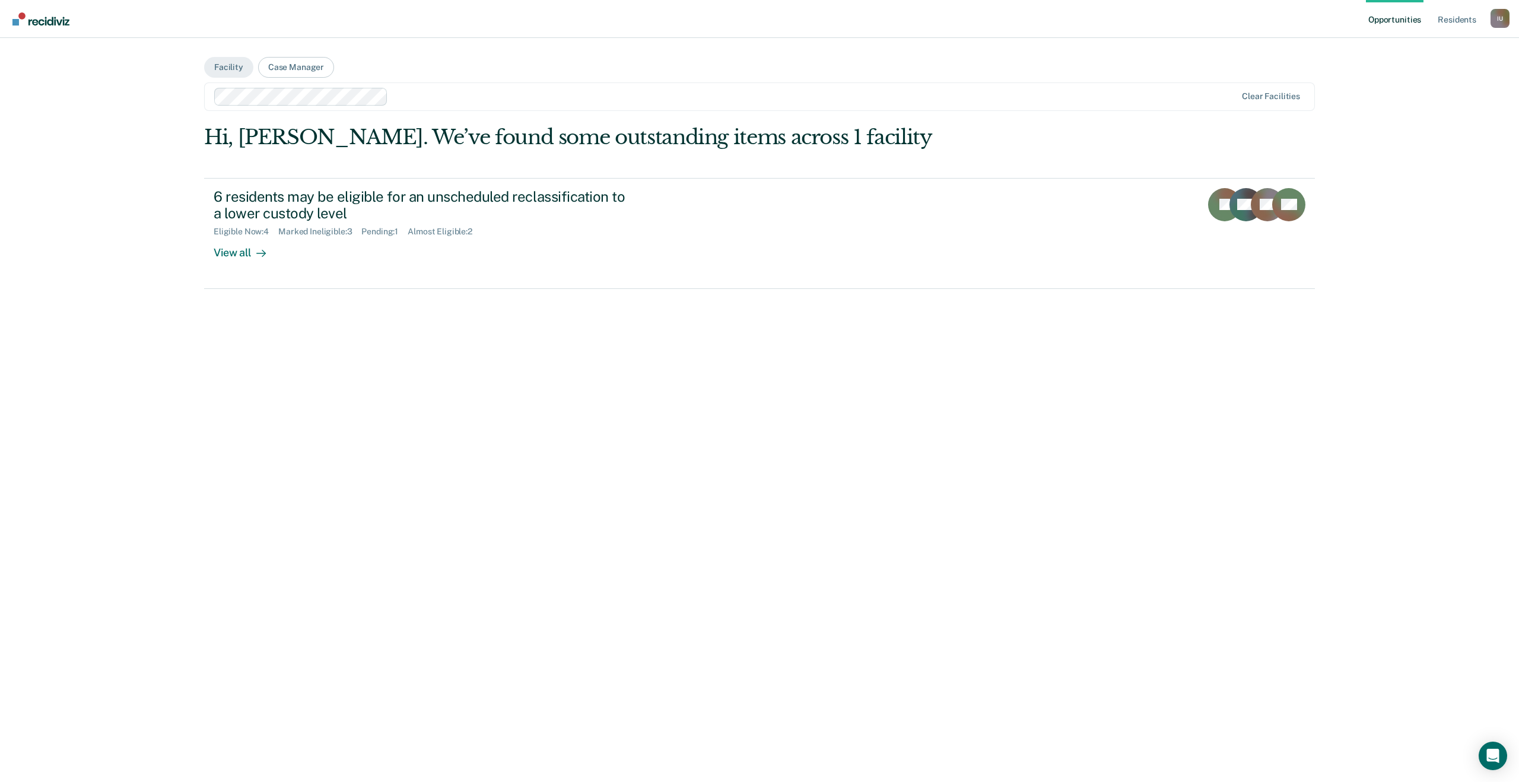
click at [476, 92] on div at bounding box center [814, 97] width 843 height 14
click at [293, 64] on button "Case Manager" at bounding box center [296, 67] width 76 height 21
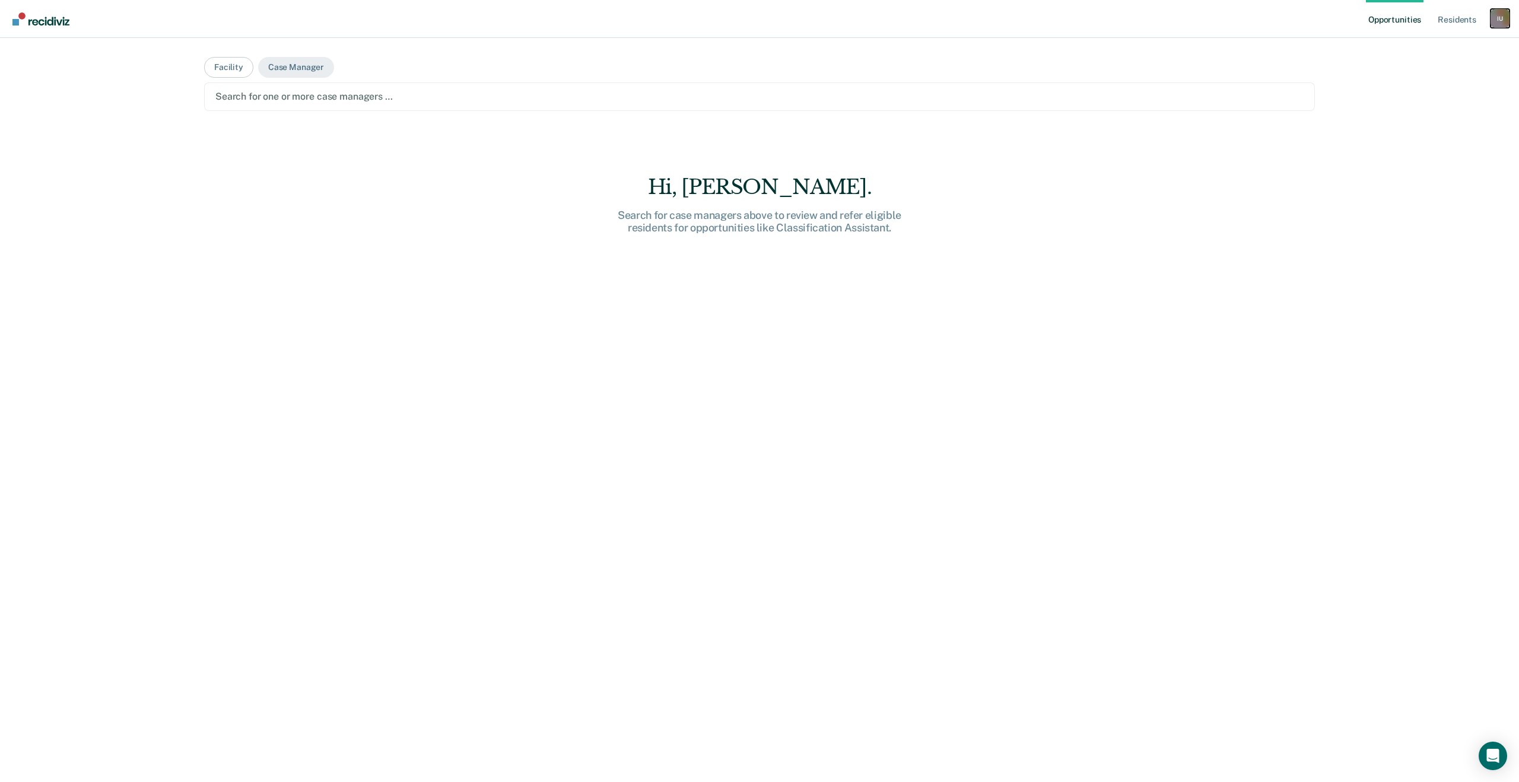
click at [1509, 17] on div "I U" at bounding box center [1500, 18] width 19 height 19
click at [1440, 47] on link "Profile" at bounding box center [1453, 48] width 96 height 10
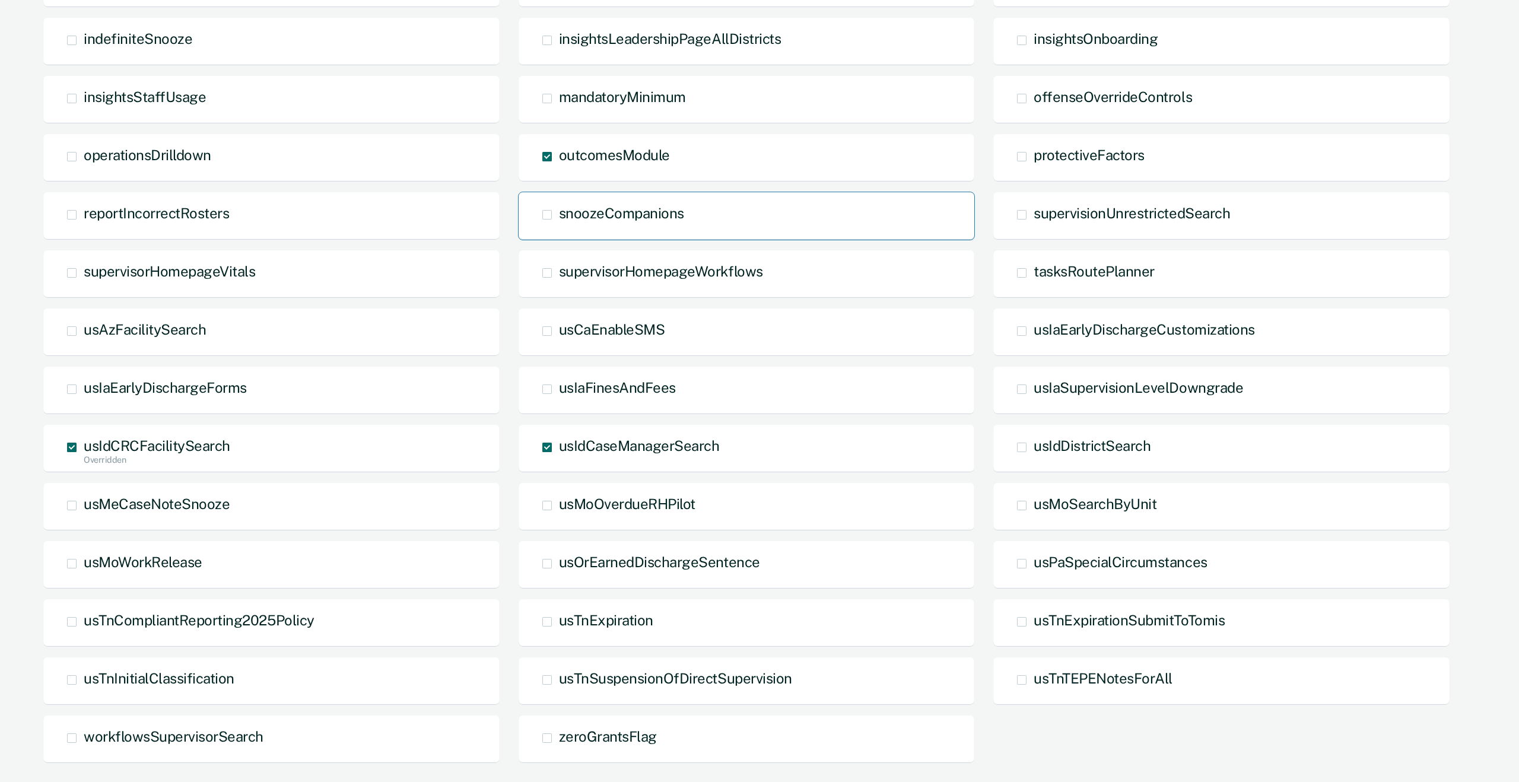
scroll to position [230, 0]
click at [1032, 444] on label "usIdDistrictSearch" at bounding box center [1025, 441] width 17 height 9
click at [1034, 455] on input "usIdDistrictSearch" at bounding box center [1034, 455] width 0 height 0
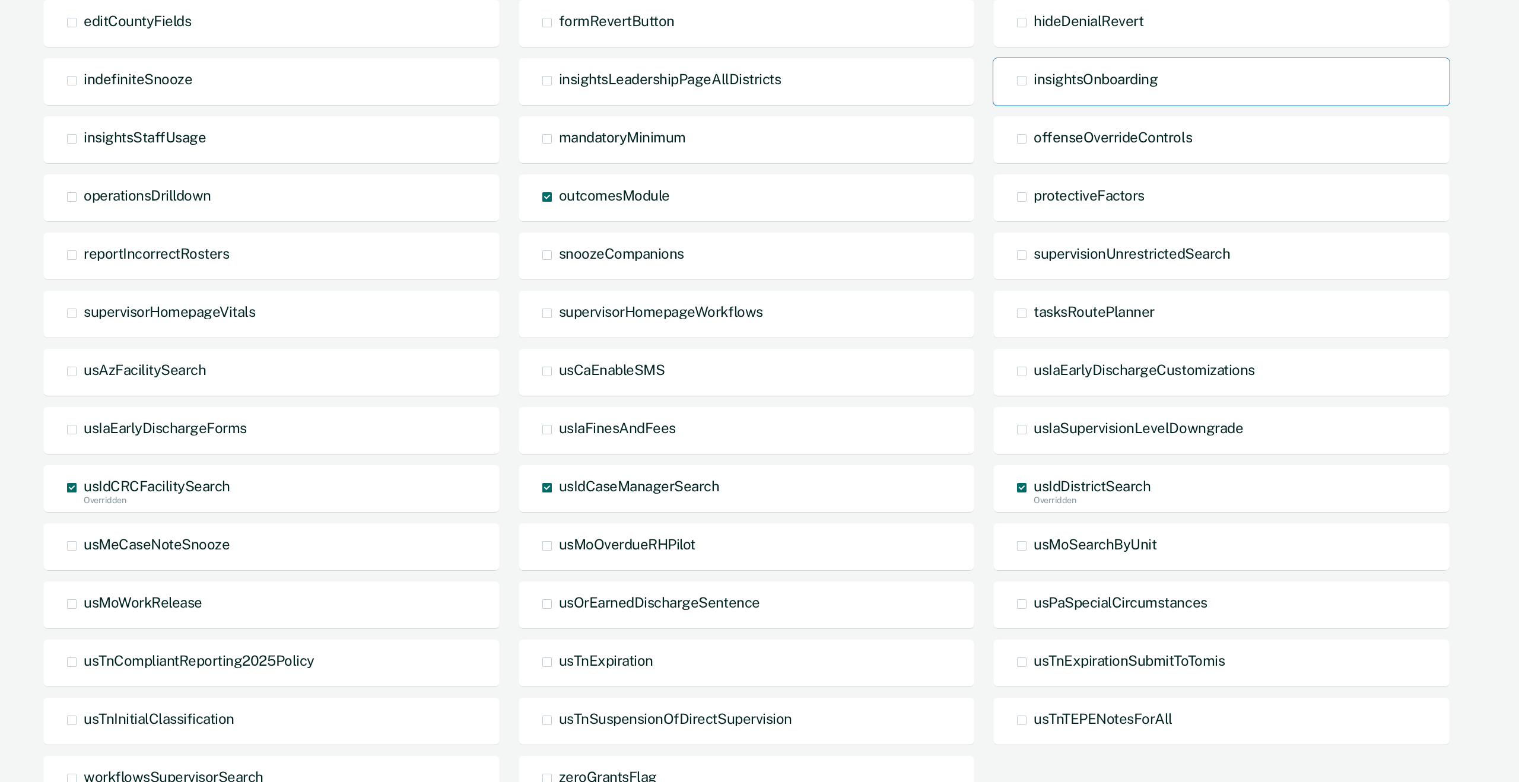
scroll to position [316, 0]
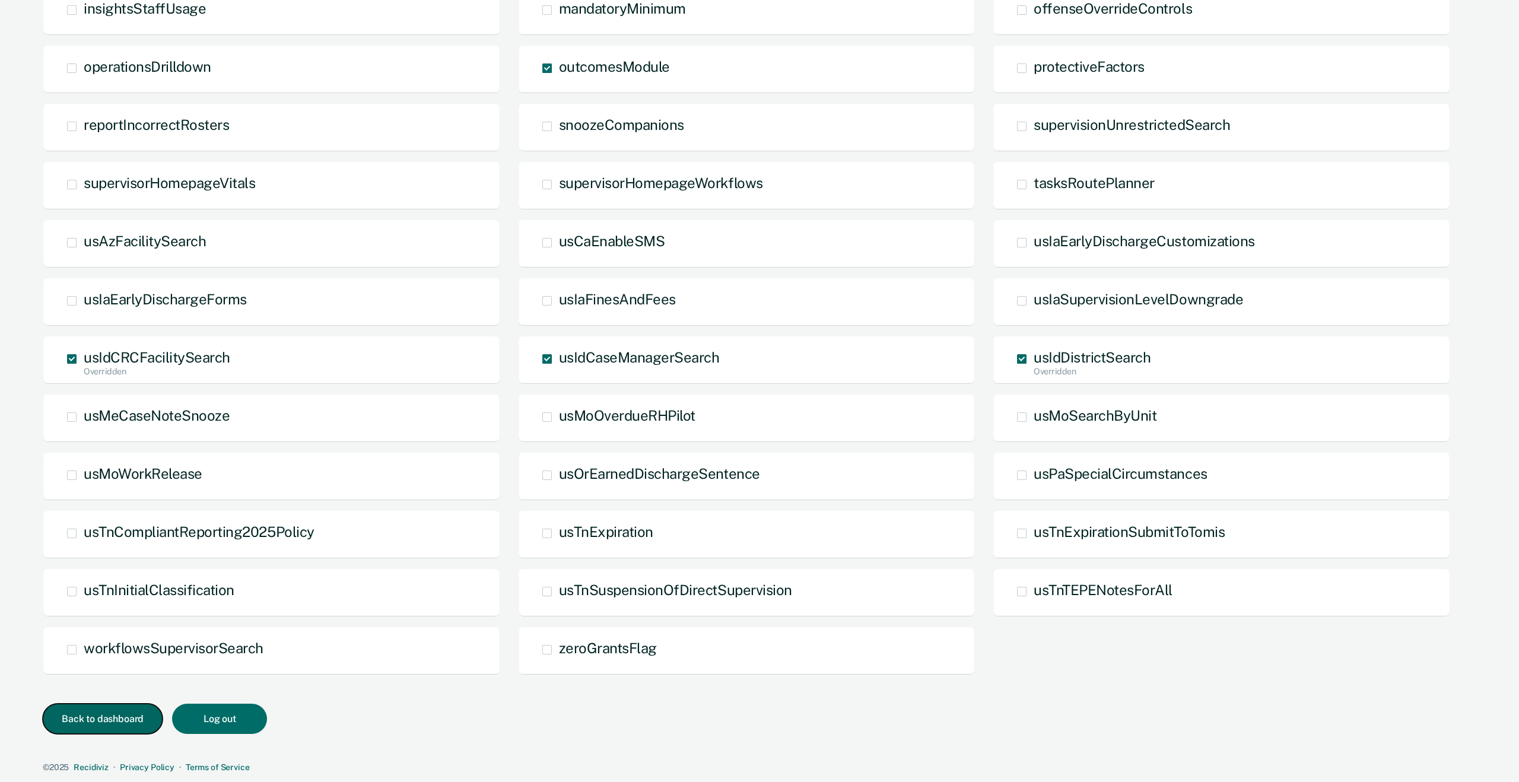
click at [82, 712] on button "Back to dashboard" at bounding box center [103, 719] width 120 height 30
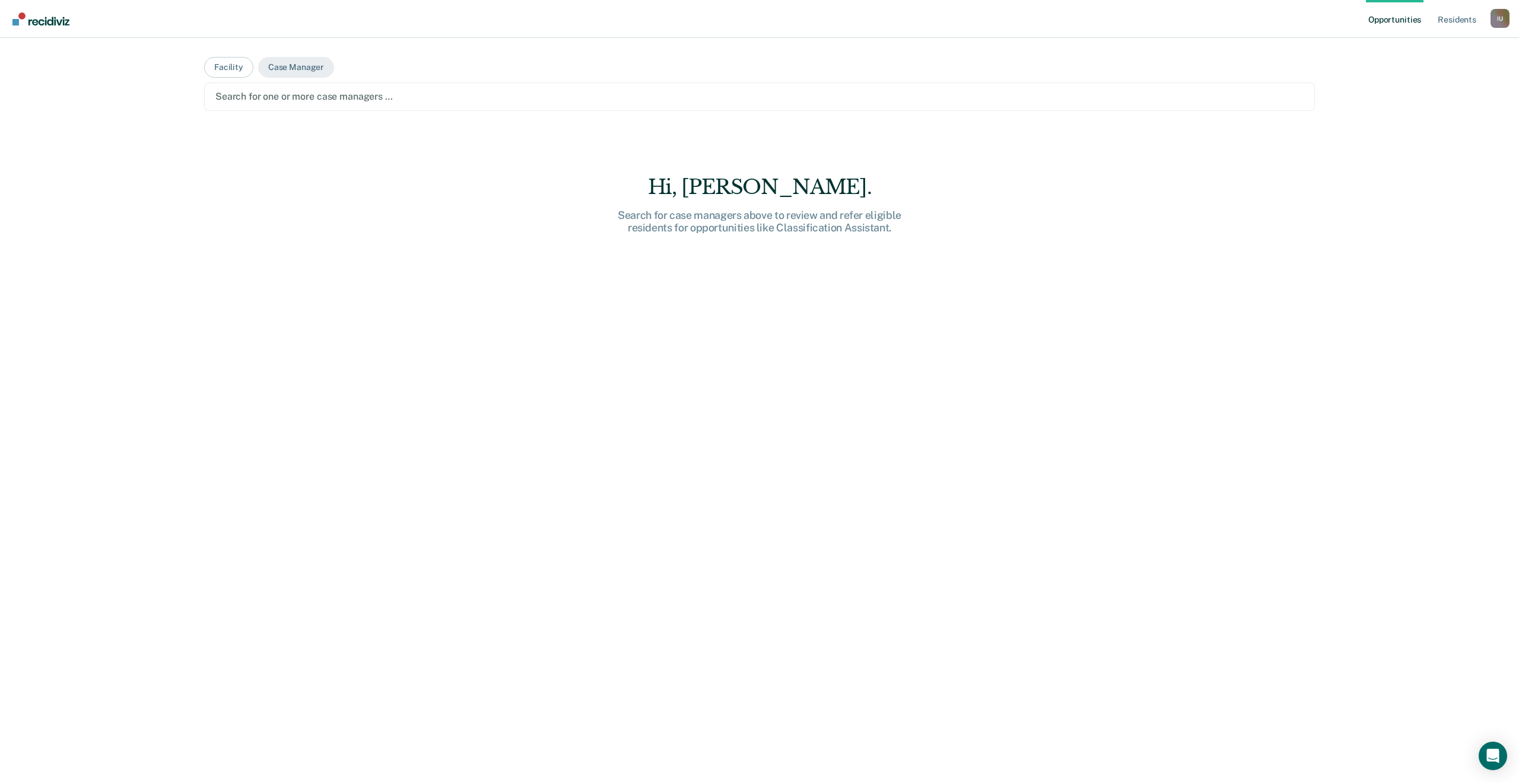
click at [322, 106] on div "Search for one or more case managers …" at bounding box center [759, 96] width 1111 height 28
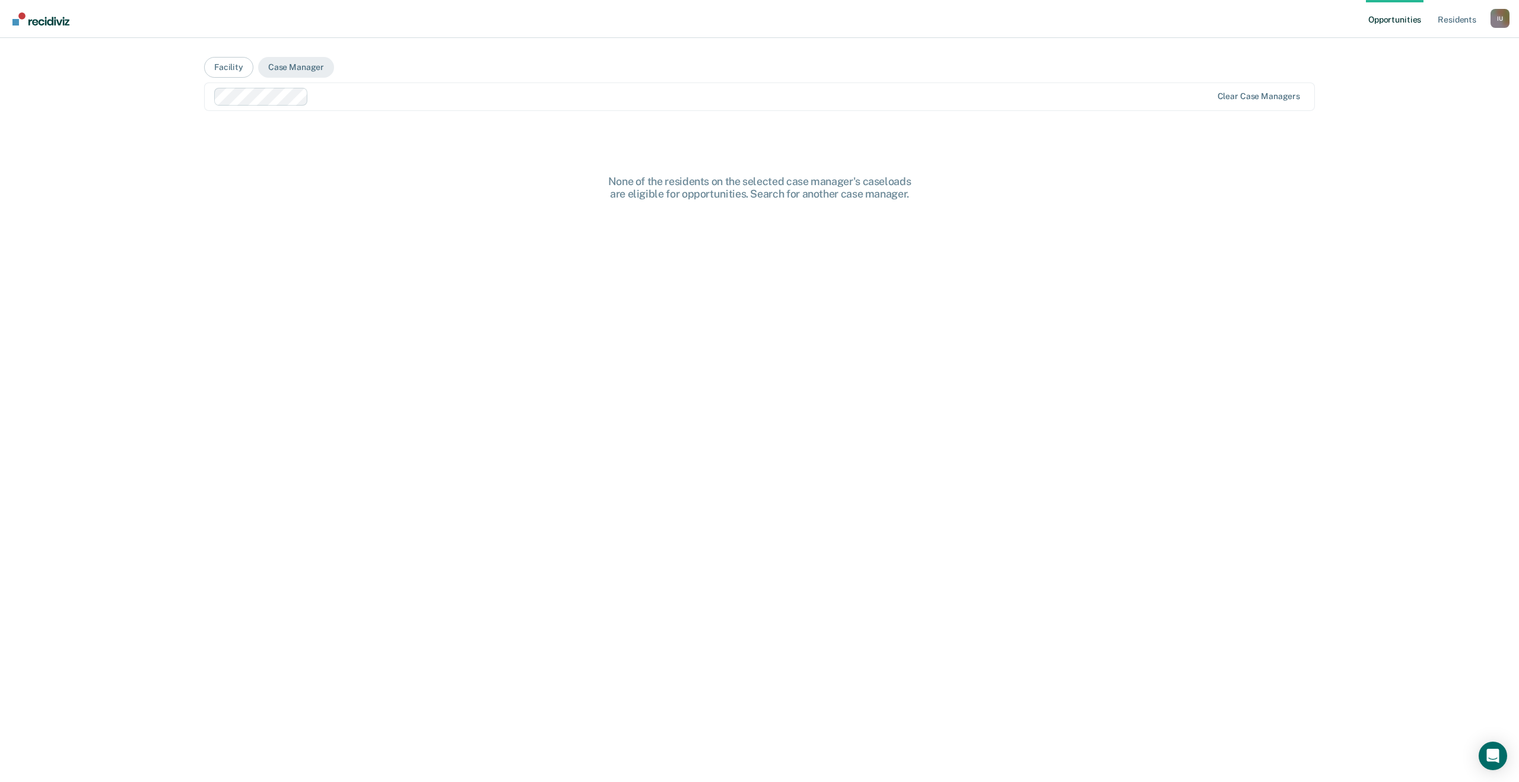
click at [404, 117] on main "Facility Case Manager Clear case managers None of the residents on the selected…" at bounding box center [759, 396] width 1139 height 716
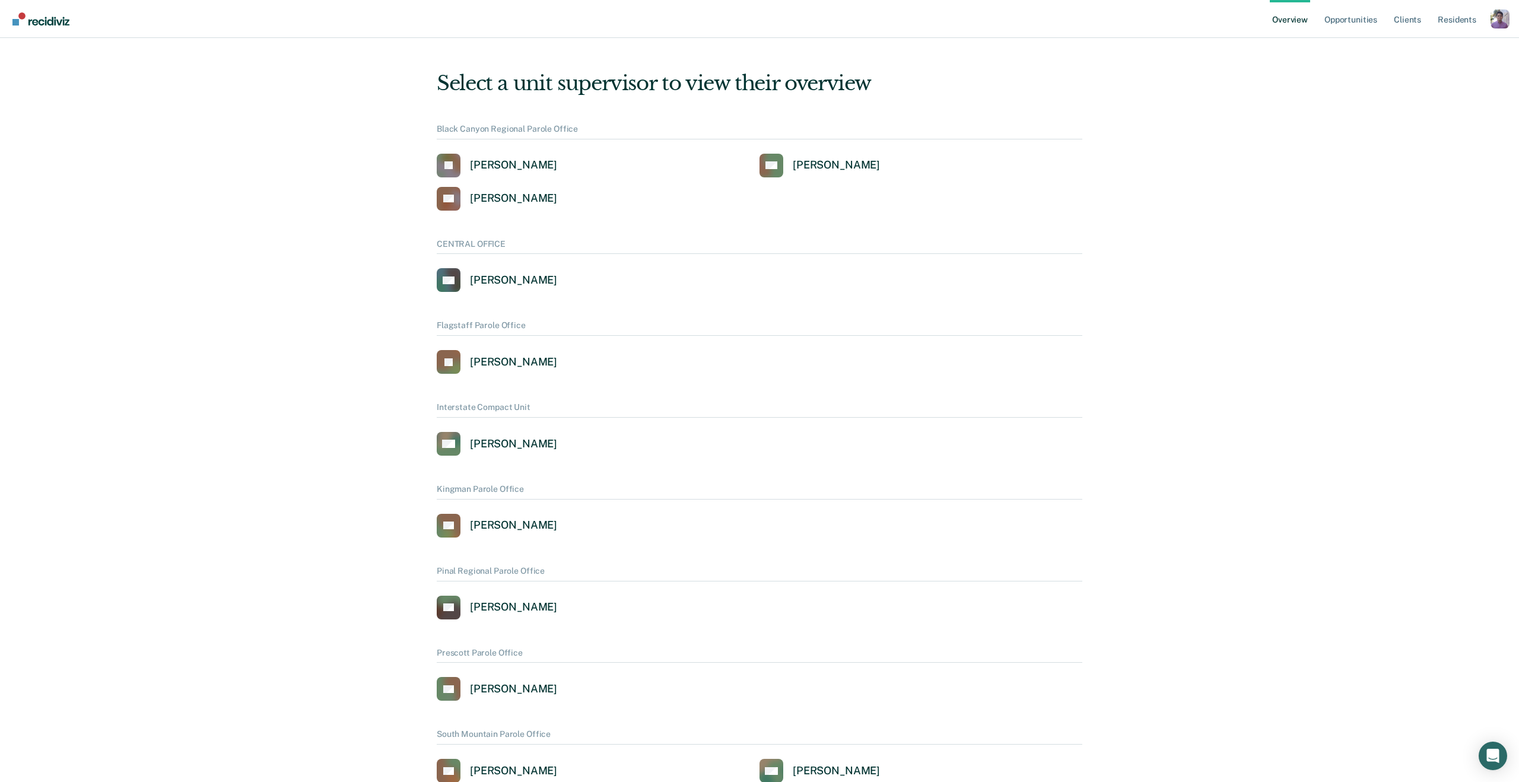
click at [1499, 23] on div "Profile dropdown button" at bounding box center [1500, 18] width 19 height 19
click at [1416, 46] on link "Profile" at bounding box center [1453, 48] width 96 height 10
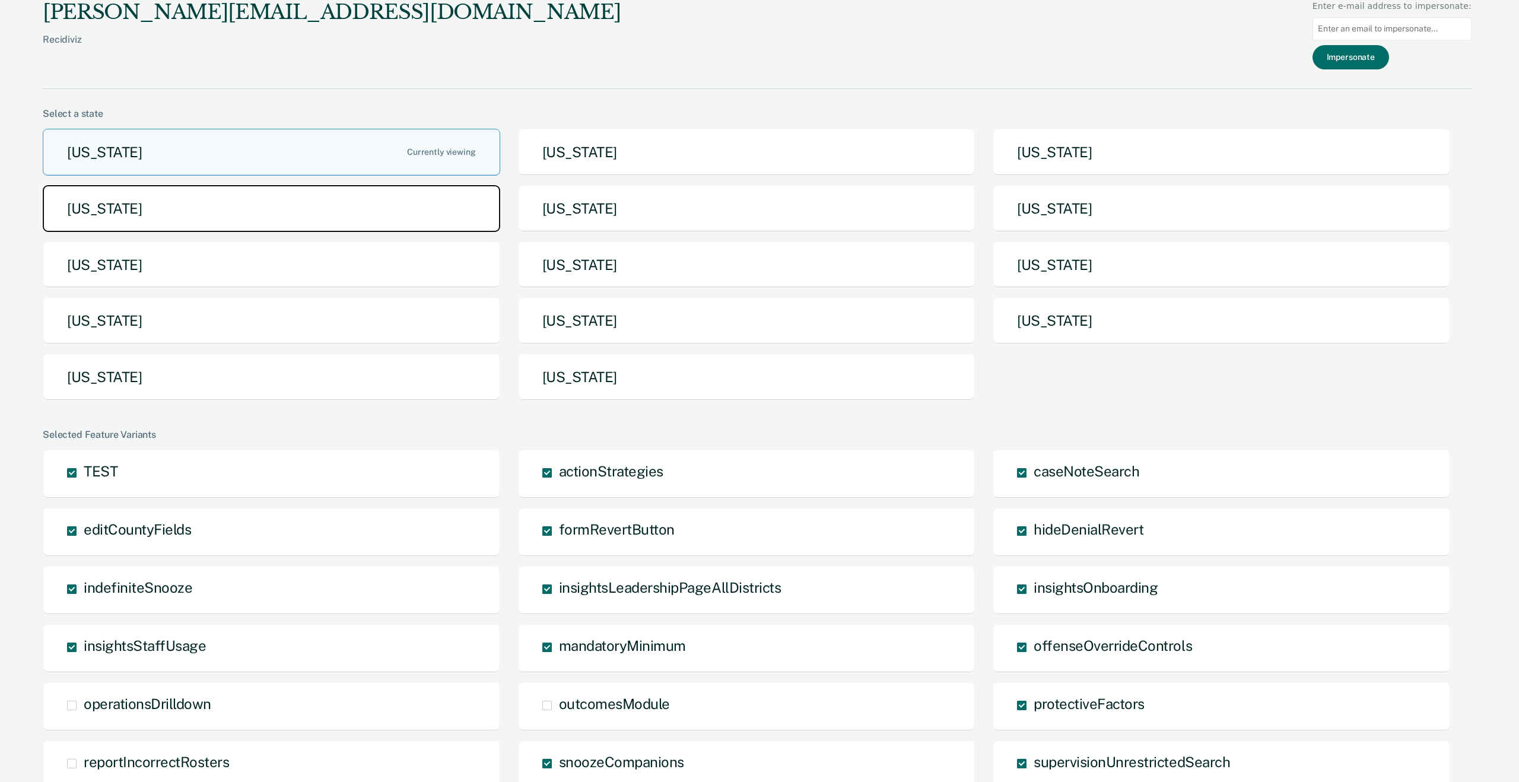
click at [370, 194] on button "[US_STATE]" at bounding box center [272, 208] width 458 height 47
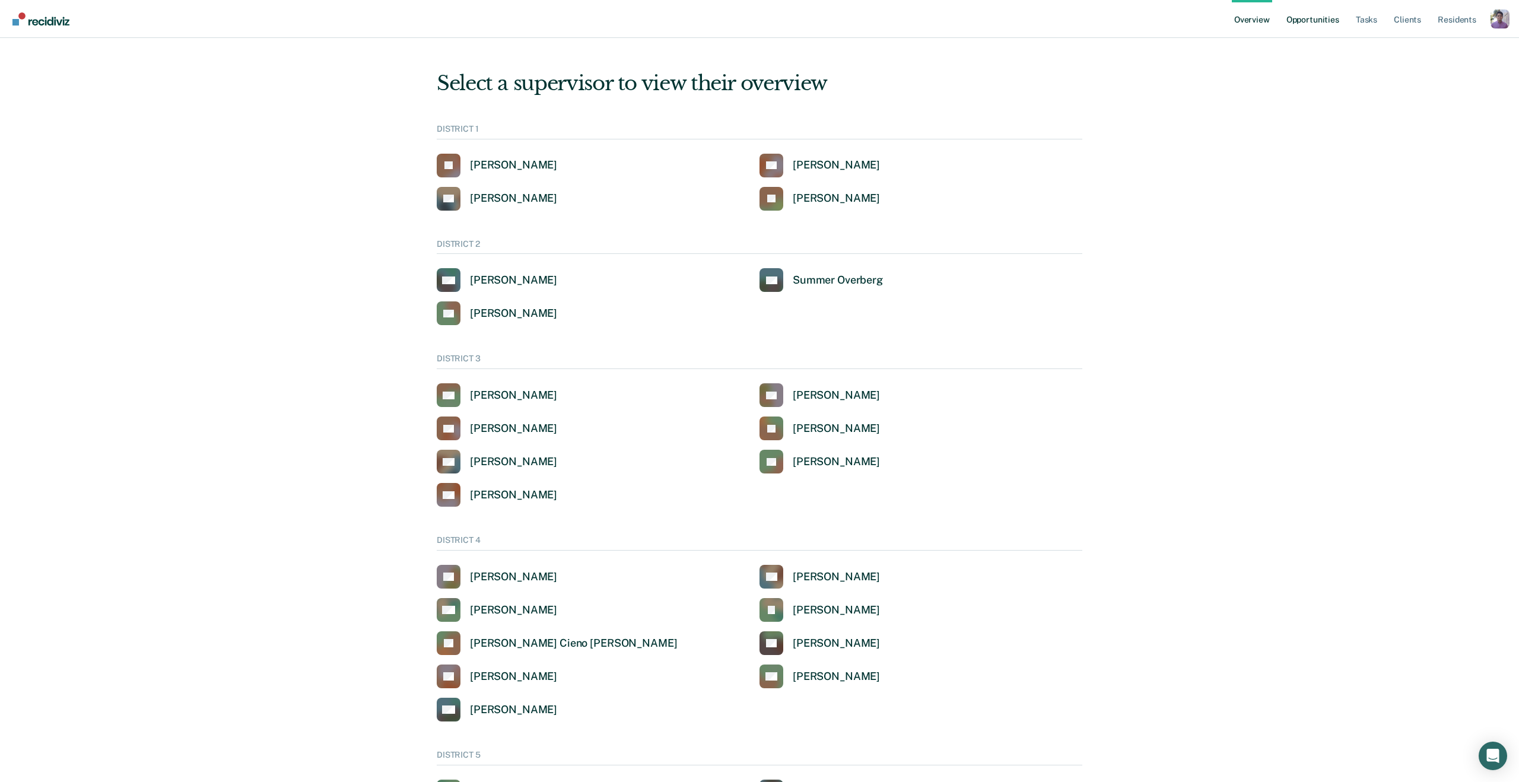
click at [1313, 23] on link "Opportunities" at bounding box center [1313, 19] width 58 height 38
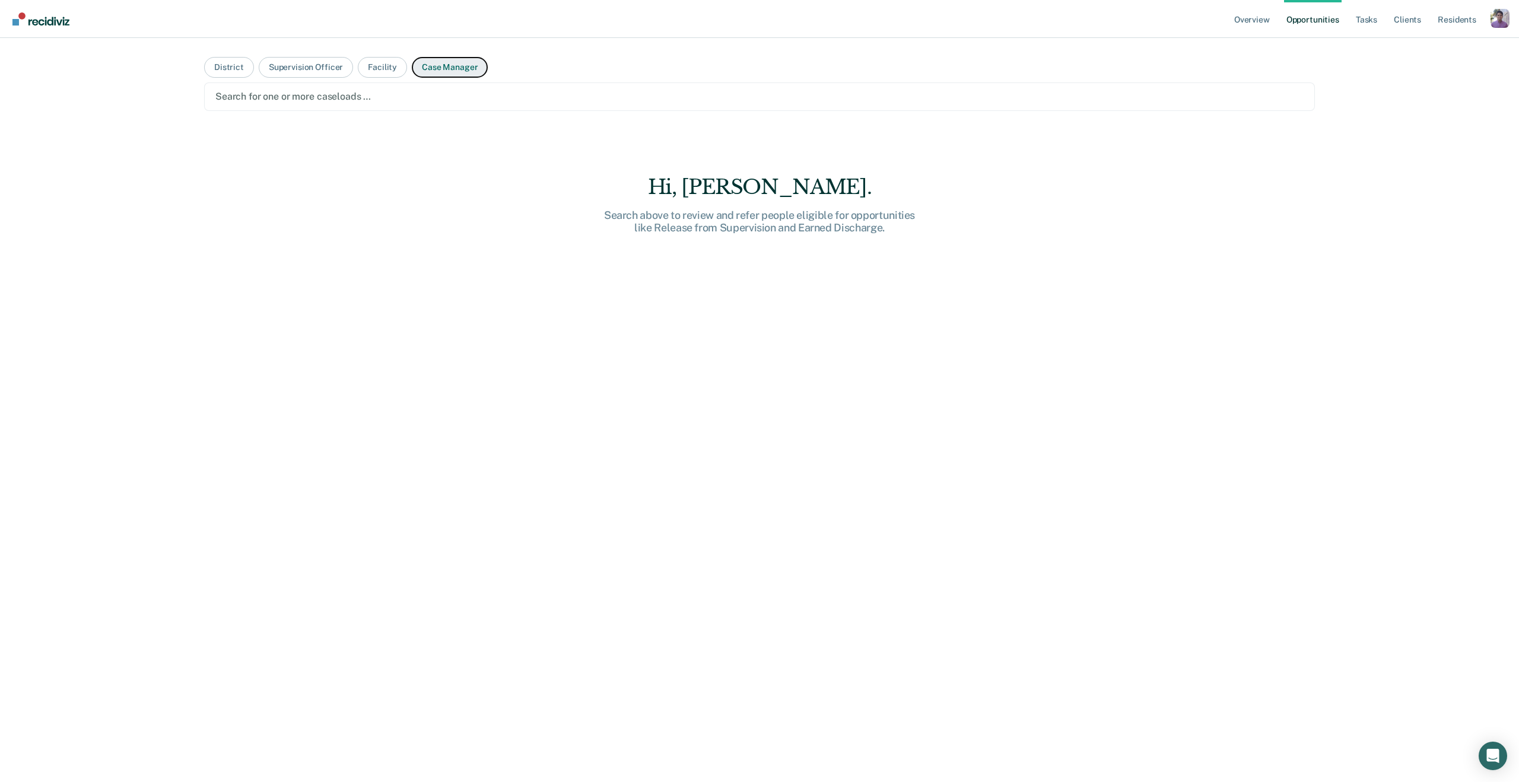
click at [440, 66] on button "Case Manager" at bounding box center [450, 67] width 76 height 21
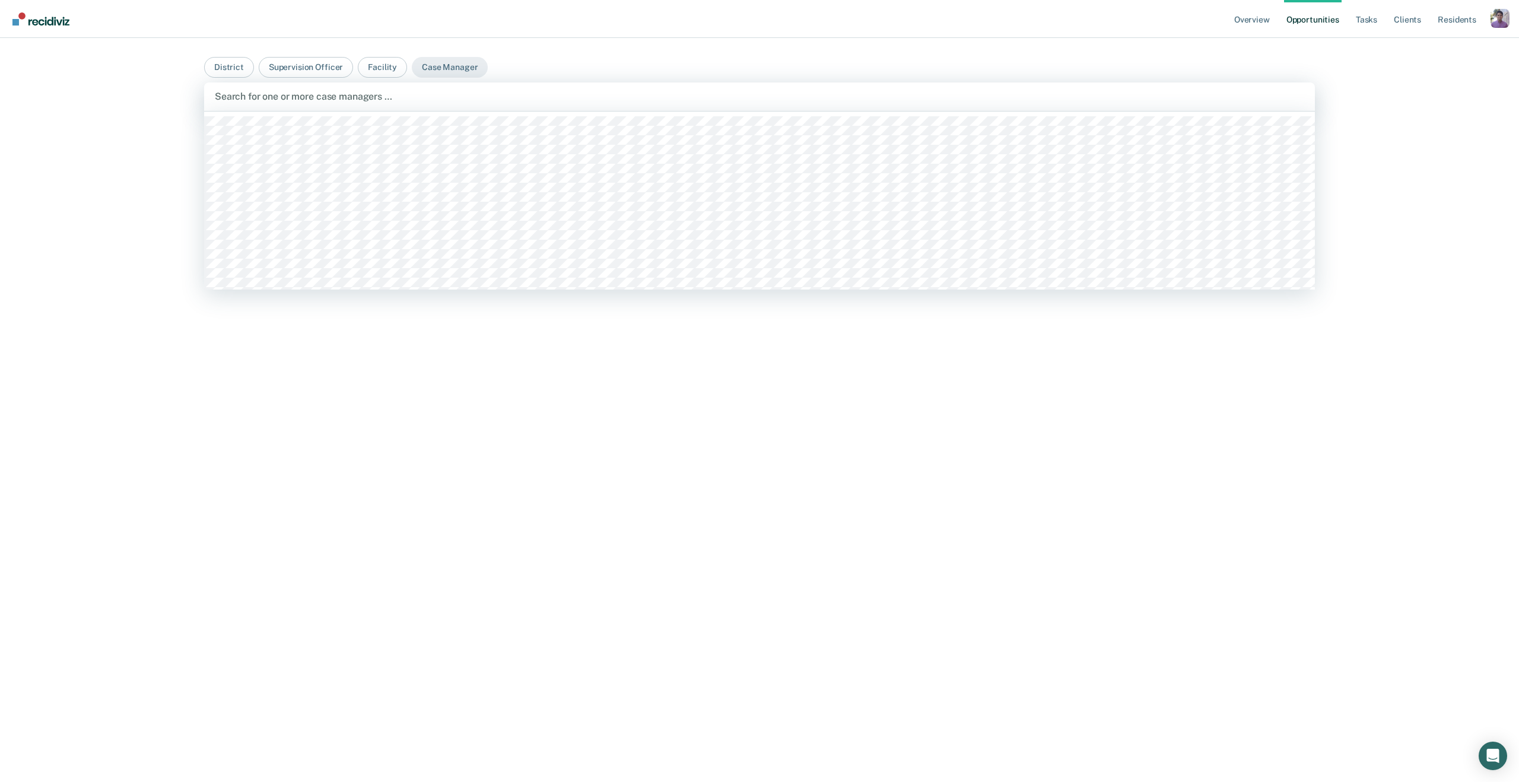
click at [371, 101] on div at bounding box center [759, 97] width 1089 height 14
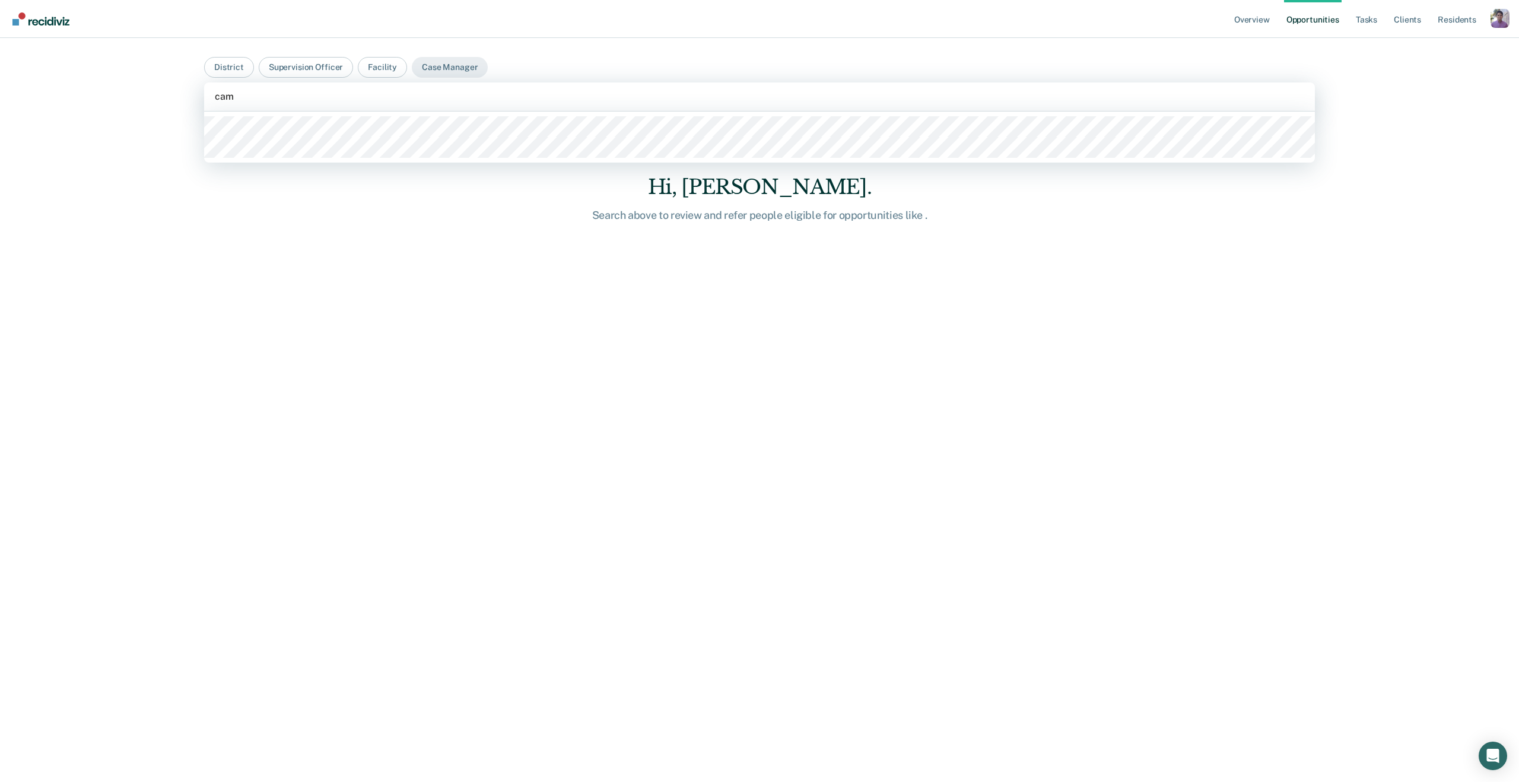
type input "camp"
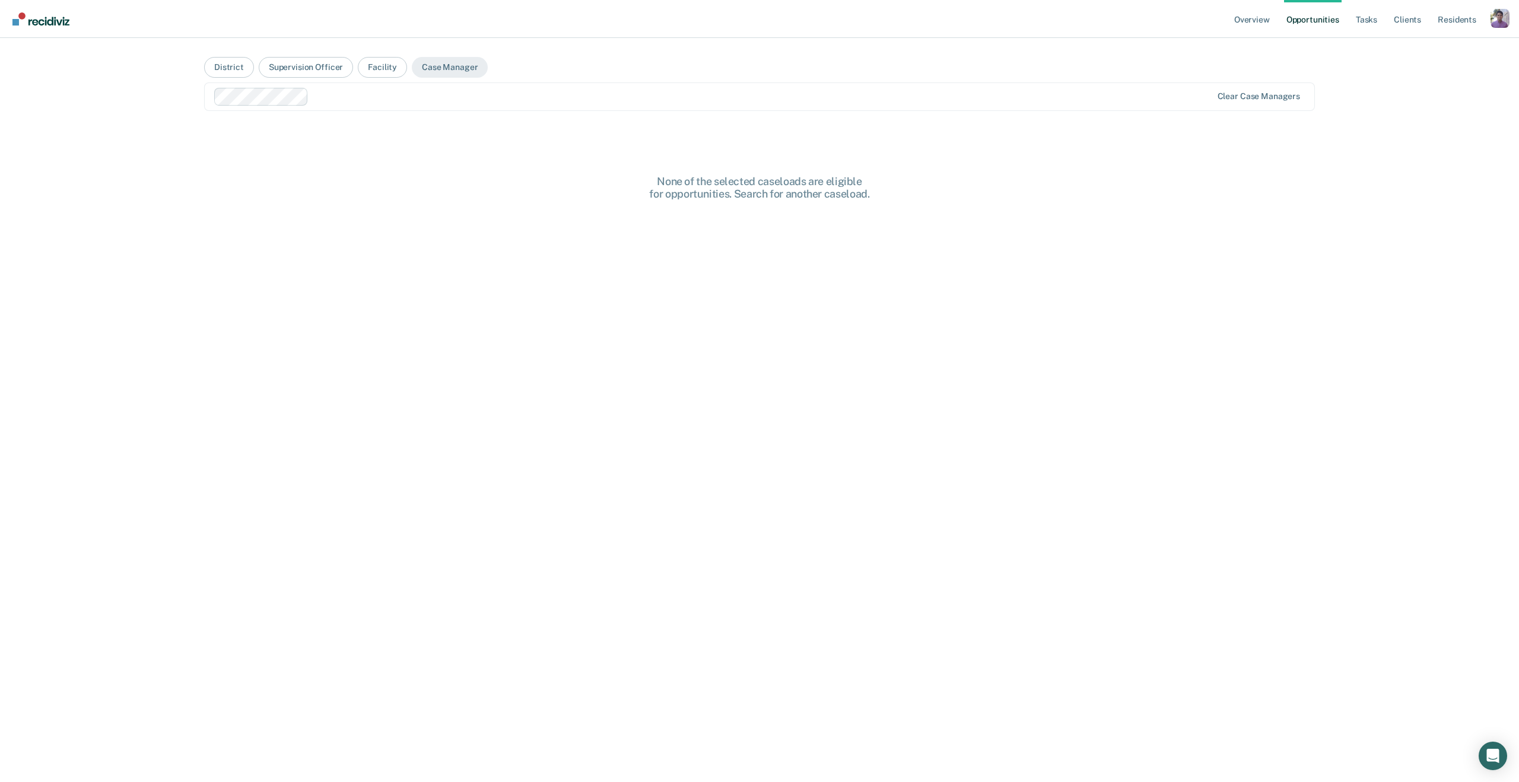
click at [1492, 17] on div "Profile dropdown button" at bounding box center [1500, 18] width 19 height 19
click at [1415, 46] on link "Profile" at bounding box center [1449, 48] width 101 height 10
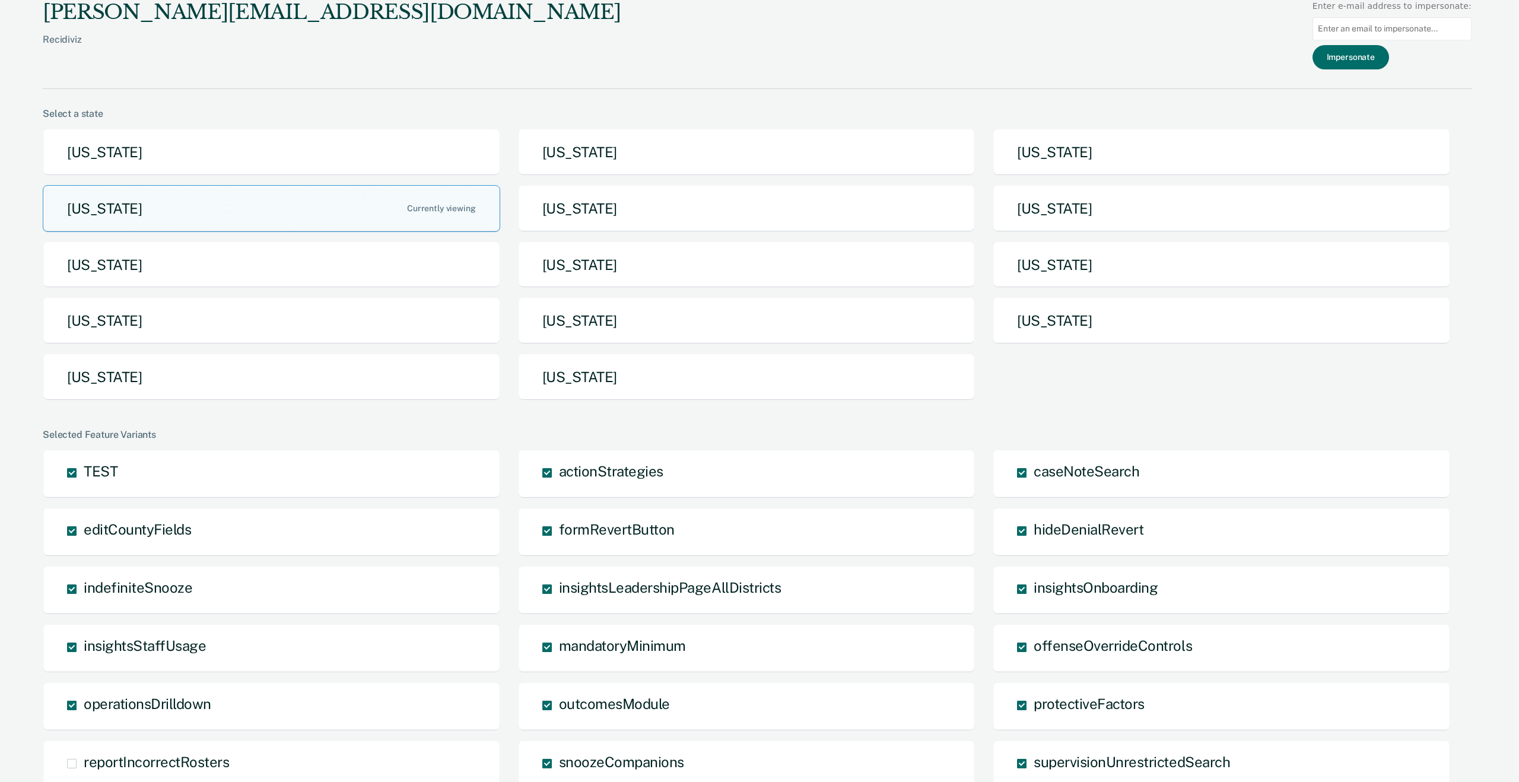
click at [1358, 28] on input at bounding box center [1392, 28] width 159 height 23
paste input "bcampbel@idoc.idaho.gov"
type input "bcampbel@idoc.idaho.gov"
click at [1351, 58] on button "Impersonate" at bounding box center [1351, 57] width 77 height 24
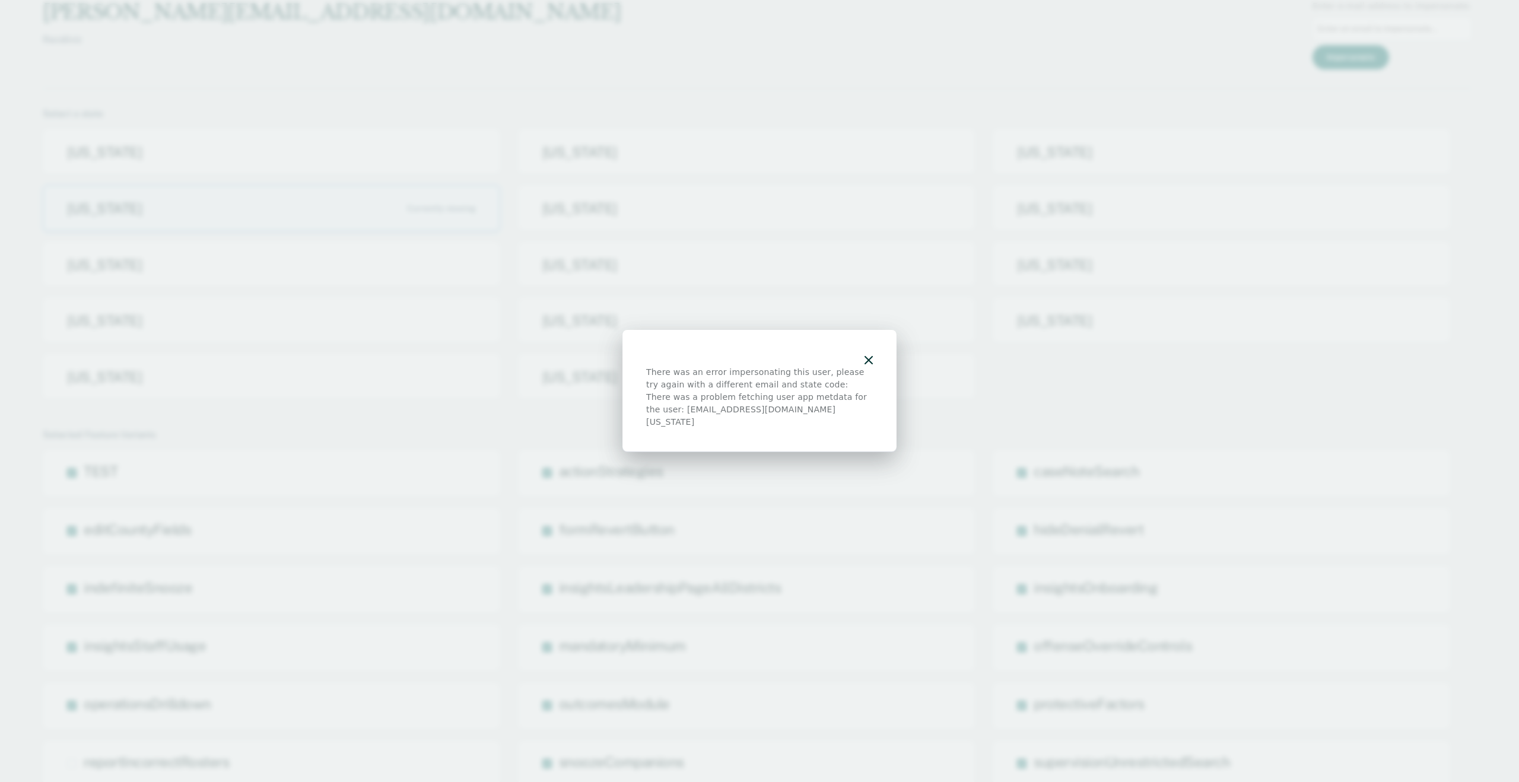
click at [860, 366] on div at bounding box center [759, 360] width 227 height 12
click at [868, 364] on icon "button" at bounding box center [869, 360] width 8 height 8
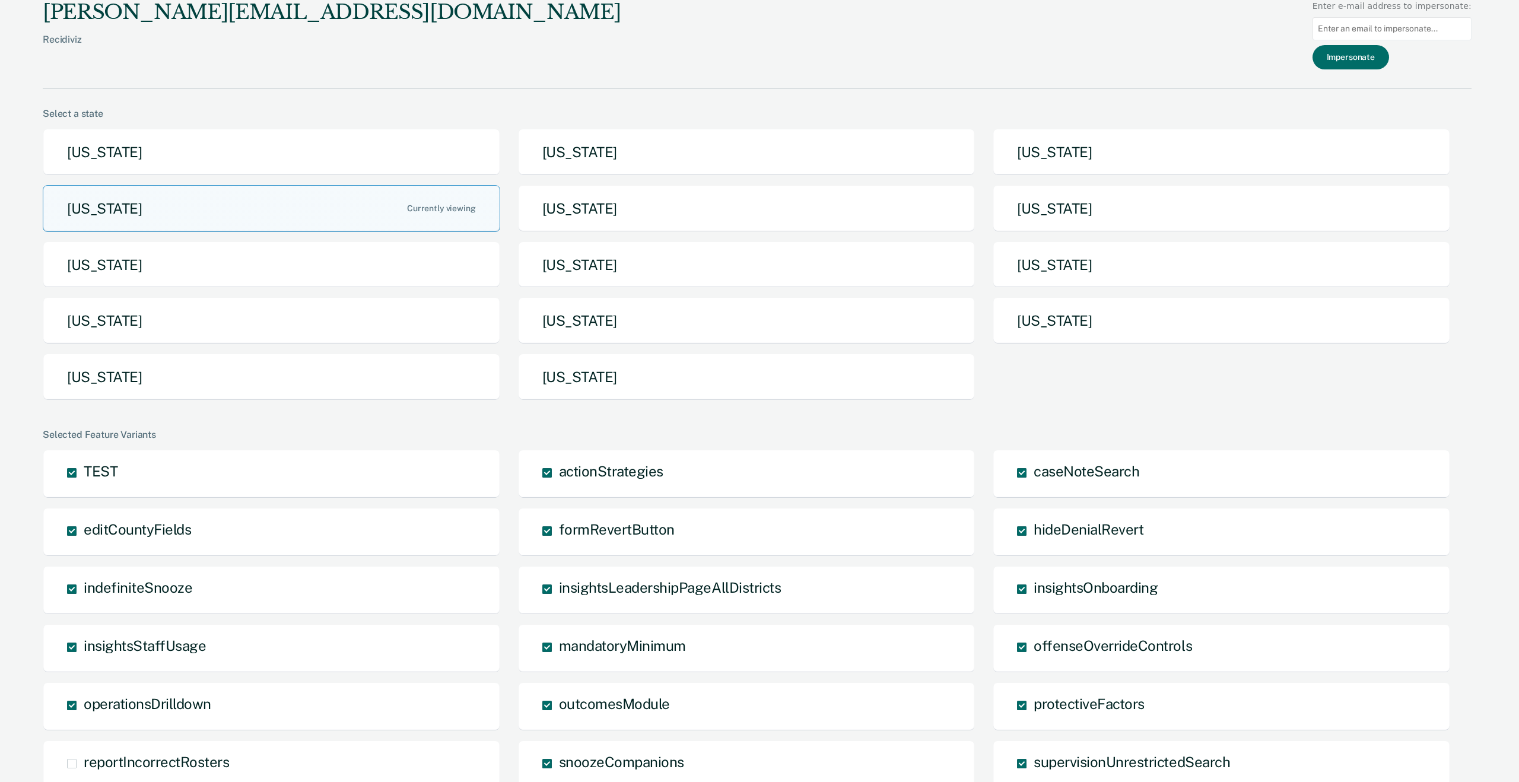
click at [1366, 29] on input at bounding box center [1392, 28] width 159 height 23
paste input "aadams@idoc.idaho.gov"
type input "aadams@idoc.idaho.gov"
click at [1351, 50] on button "Impersonate" at bounding box center [1351, 57] width 77 height 24
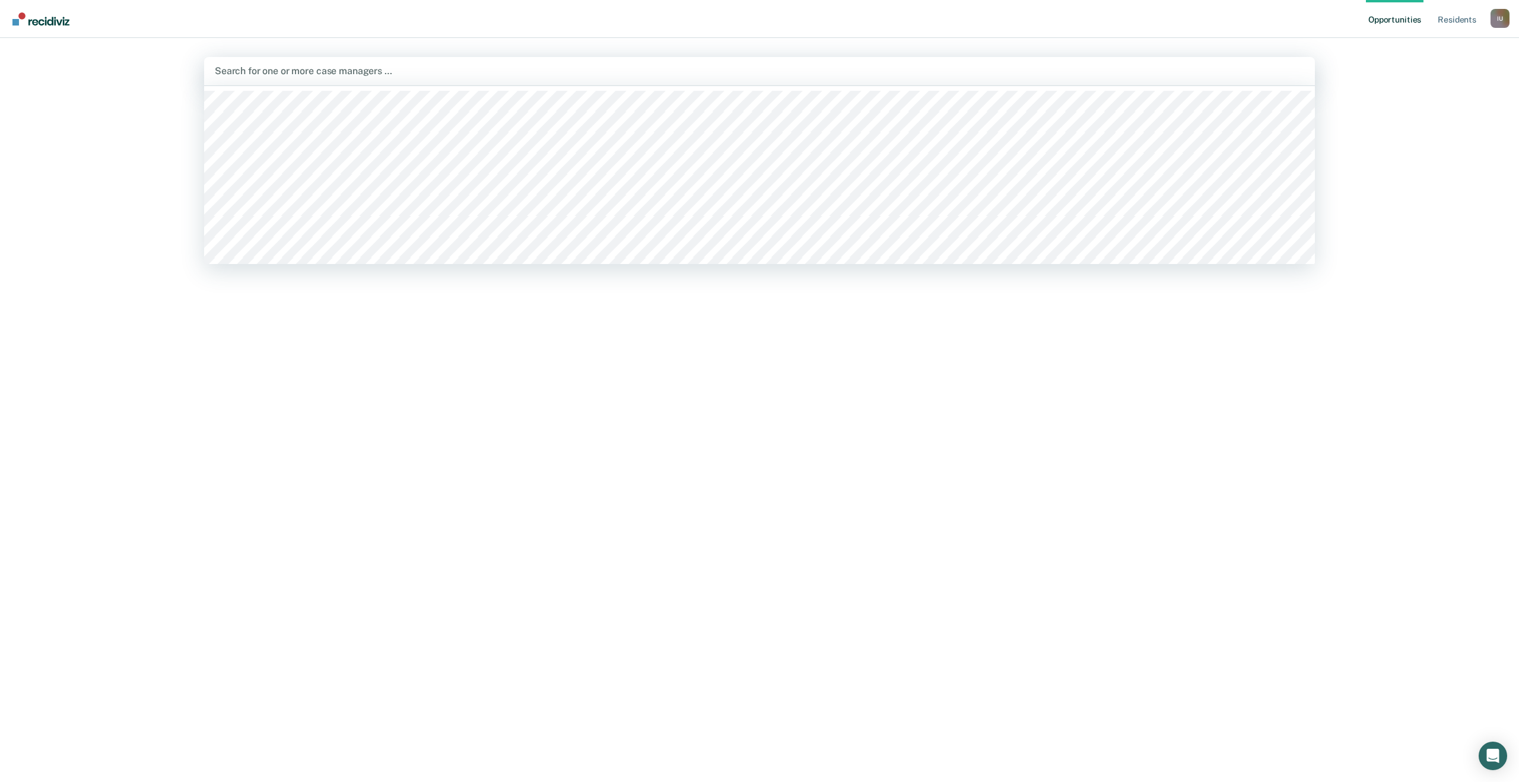
click at [475, 80] on div "Search for one or more case managers …" at bounding box center [759, 71] width 1111 height 28
click at [399, 76] on div at bounding box center [767, 71] width 890 height 14
click at [398, 78] on div at bounding box center [767, 71] width 890 height 14
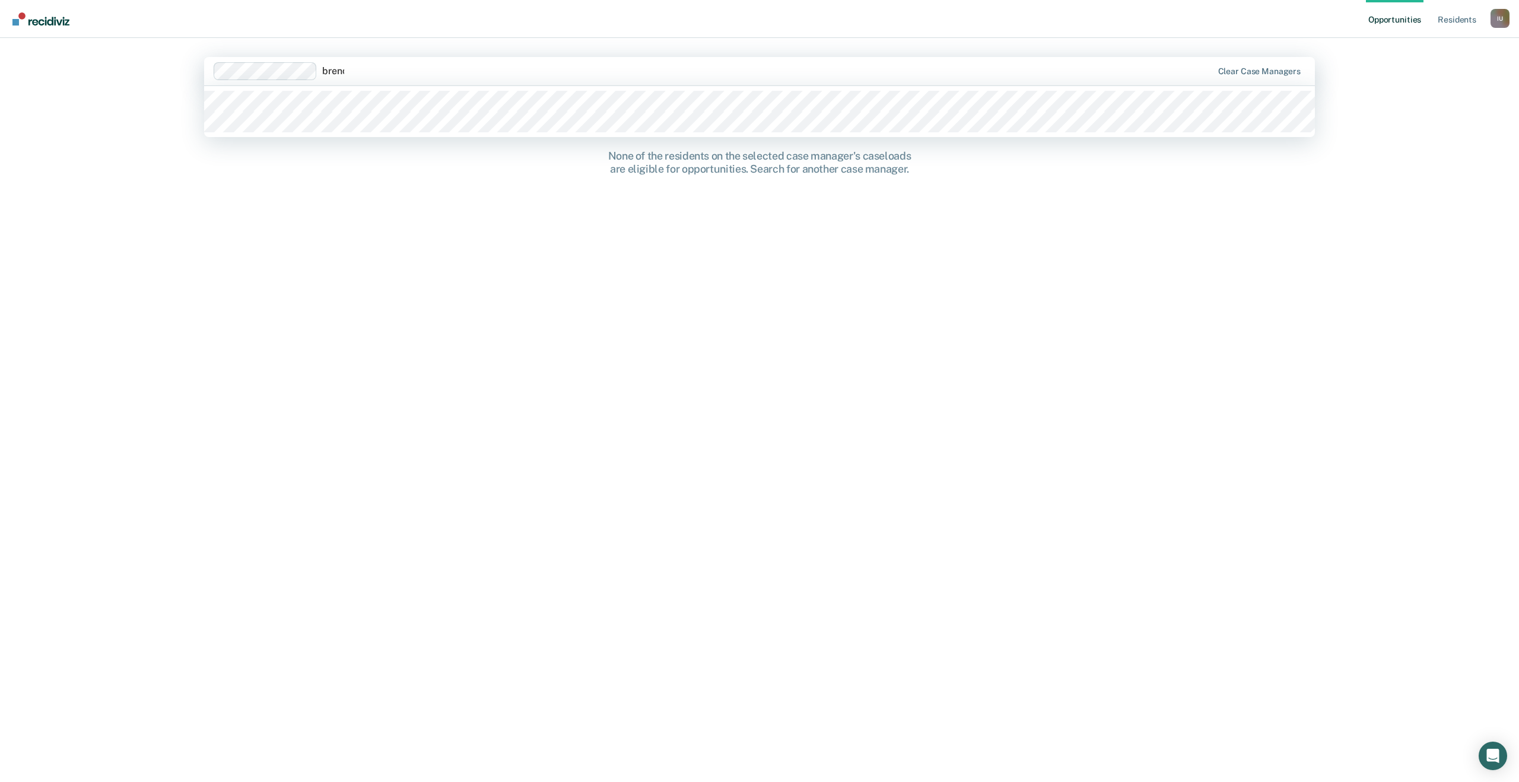
type input "brenda"
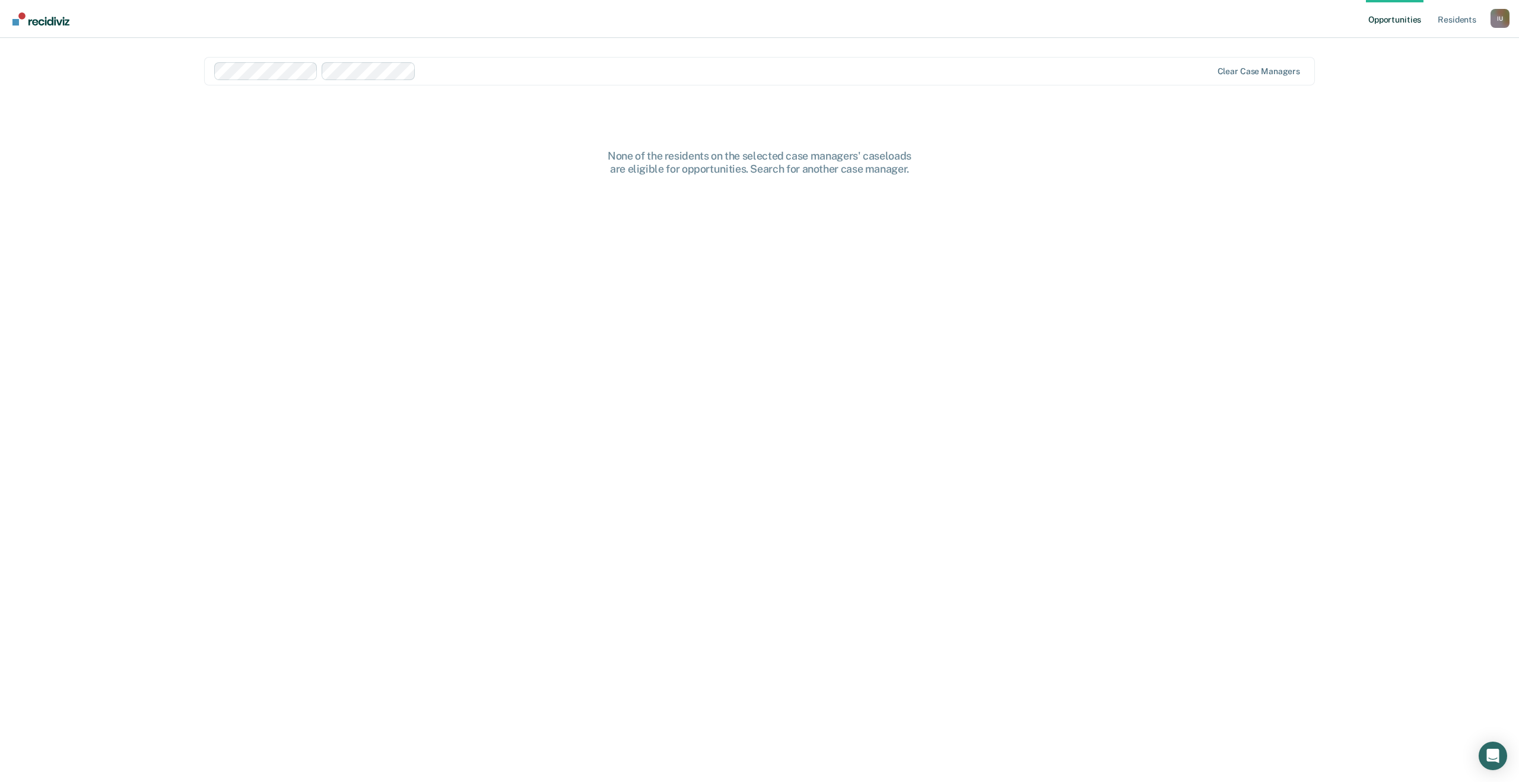
click at [465, 73] on div at bounding box center [816, 71] width 791 height 14
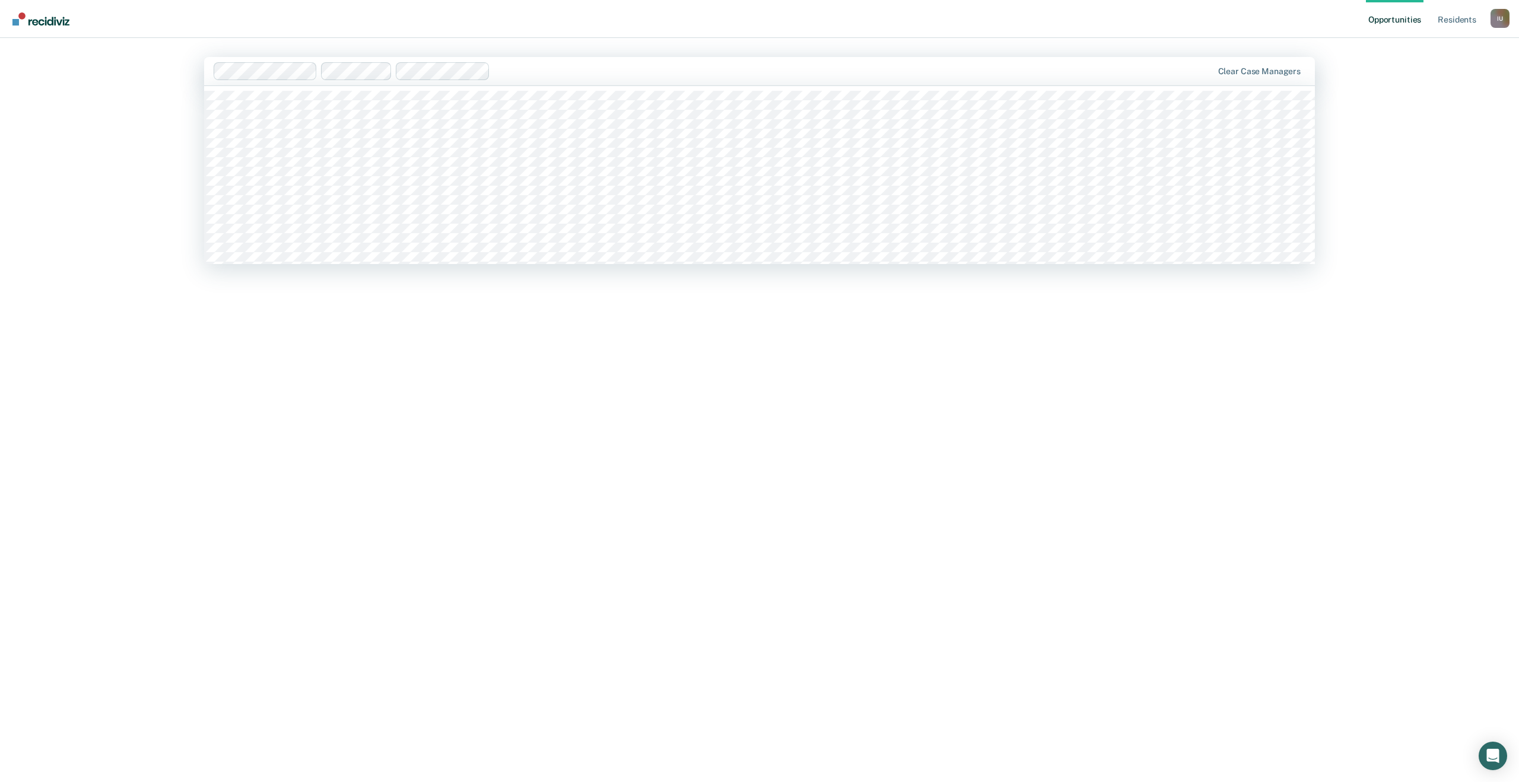
click at [514, 71] on div at bounding box center [853, 71] width 717 height 14
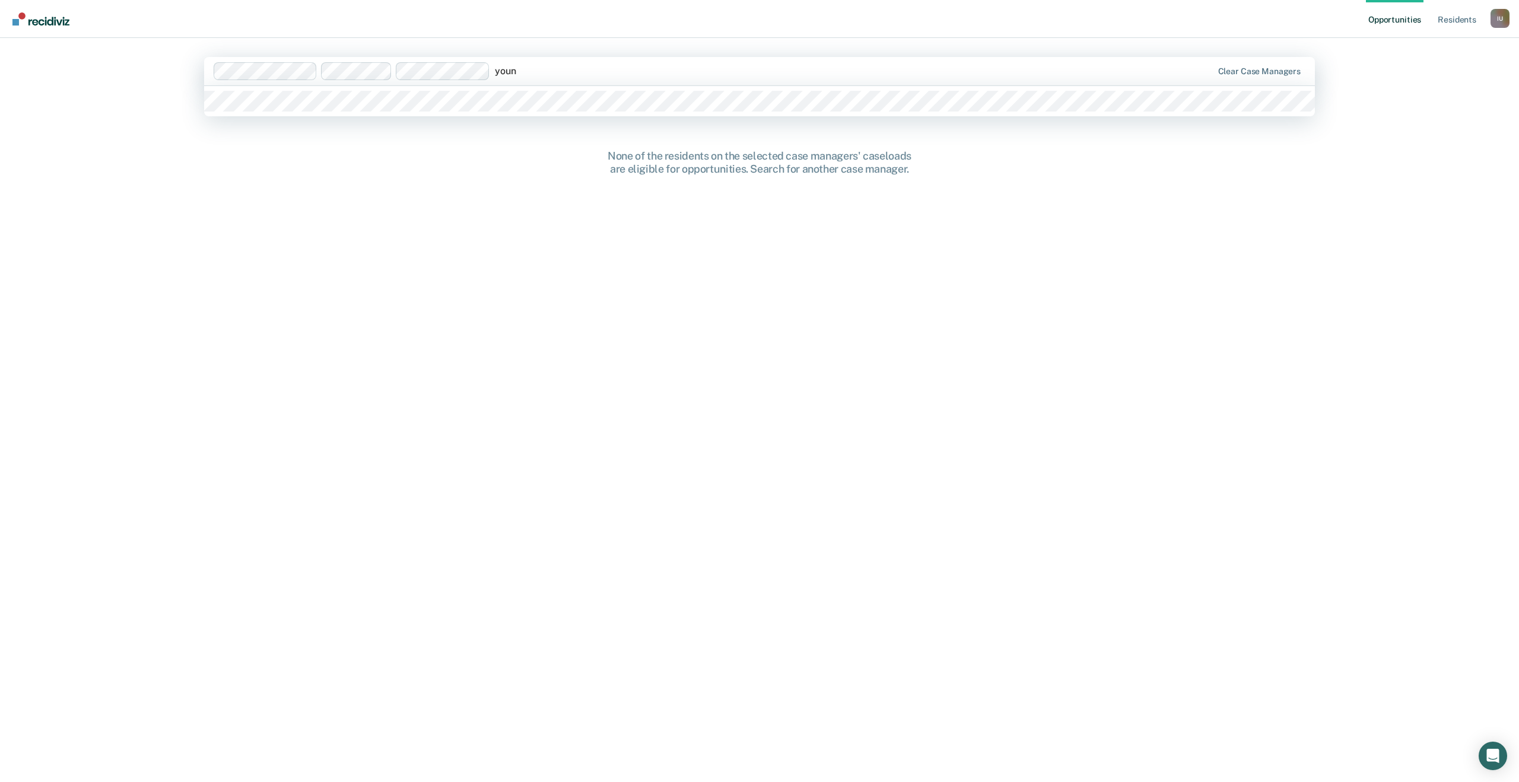
type input "young"
click at [490, 88] on div at bounding box center [759, 101] width 1111 height 30
click at [471, 115] on div at bounding box center [759, 101] width 1111 height 30
click at [476, 112] on div at bounding box center [759, 101] width 1111 height 30
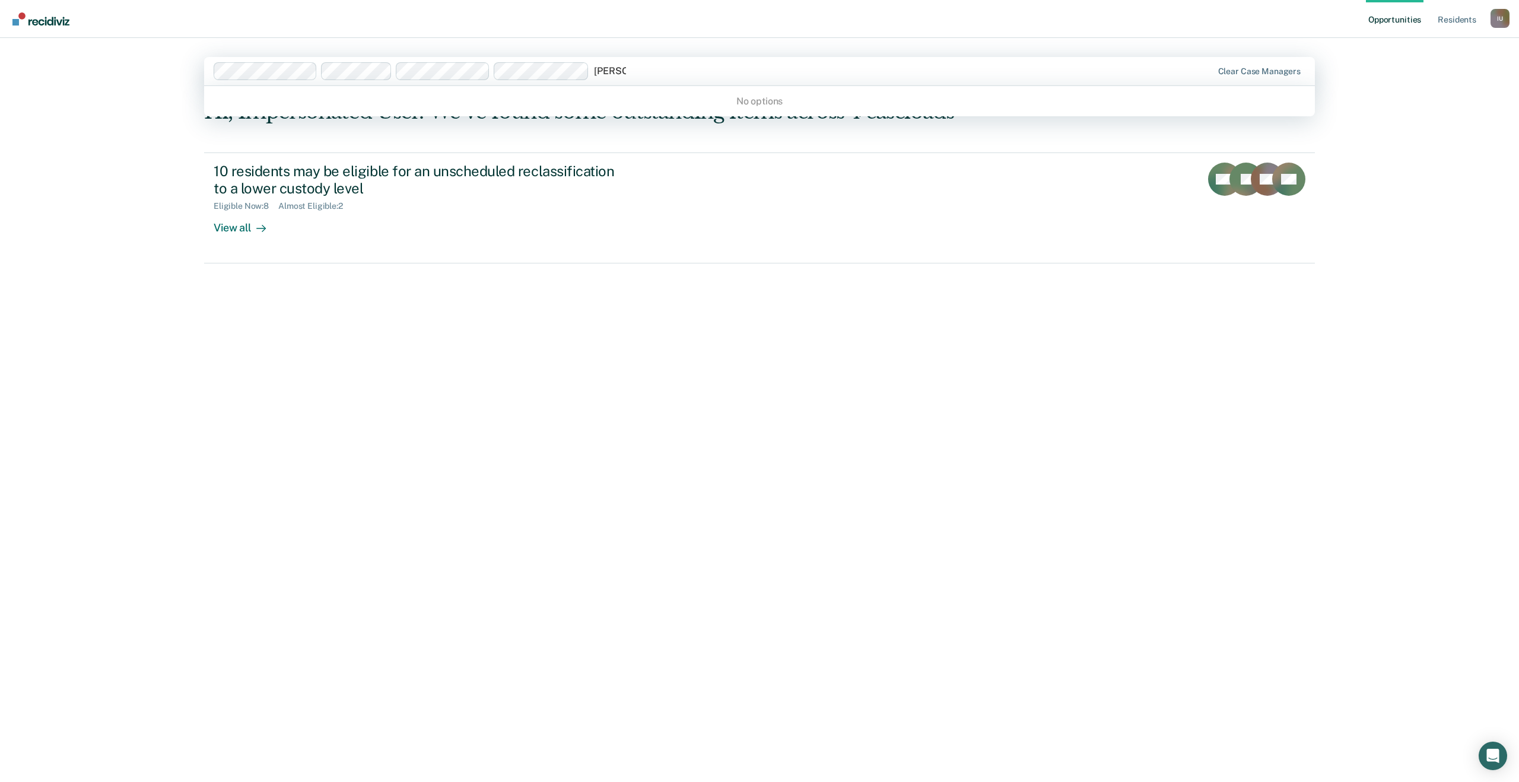
type input "adams"
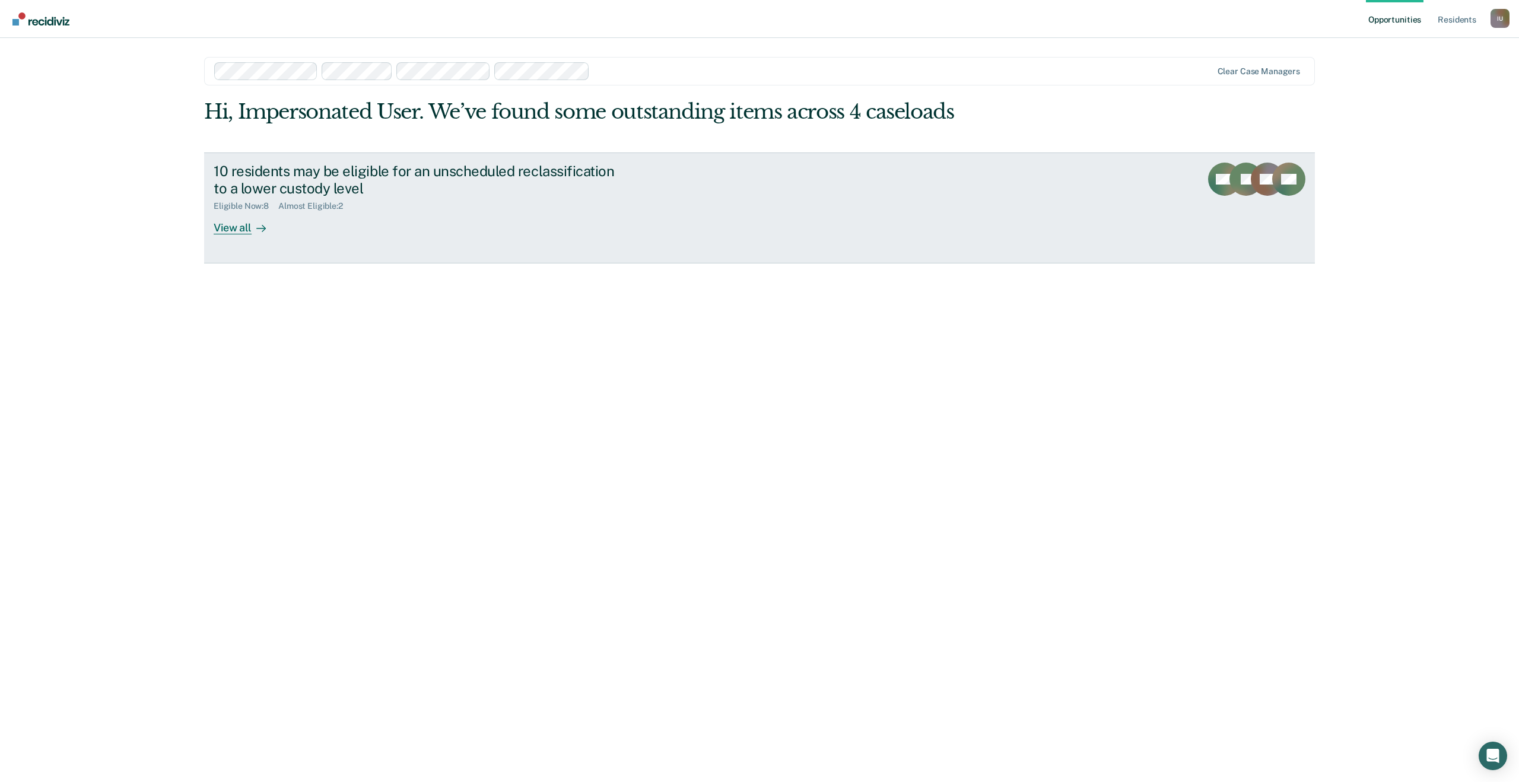
click at [248, 231] on div "View all" at bounding box center [247, 222] width 66 height 23
